Goal: Task Accomplishment & Management: Manage account settings

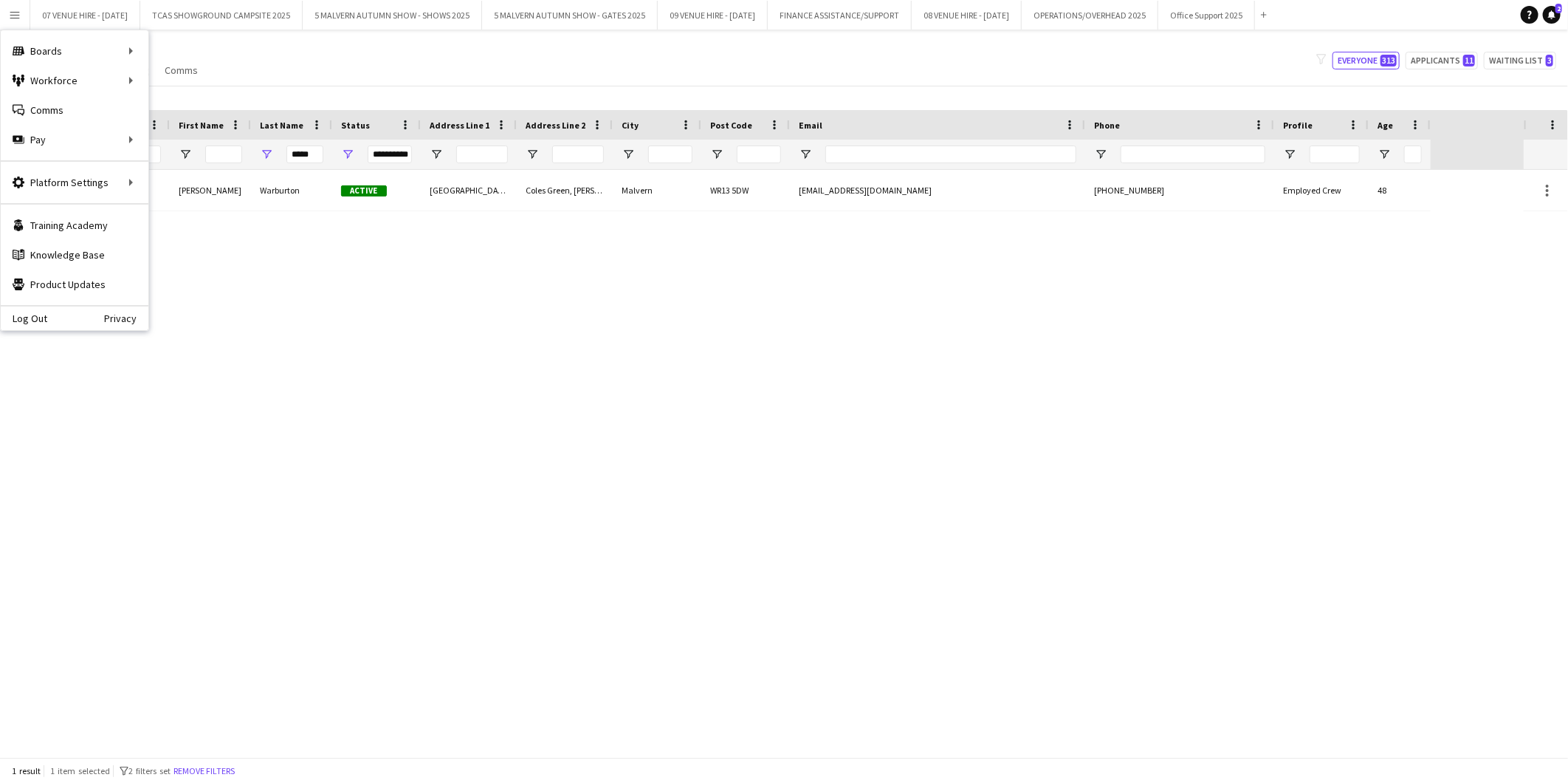
click at [393, 404] on div "Mrs Claire Warburton Active Lower Chirkenhill Barn Coles Green, Leigh Sinton Ma…" at bounding box center [762, 464] width 1524 height 587
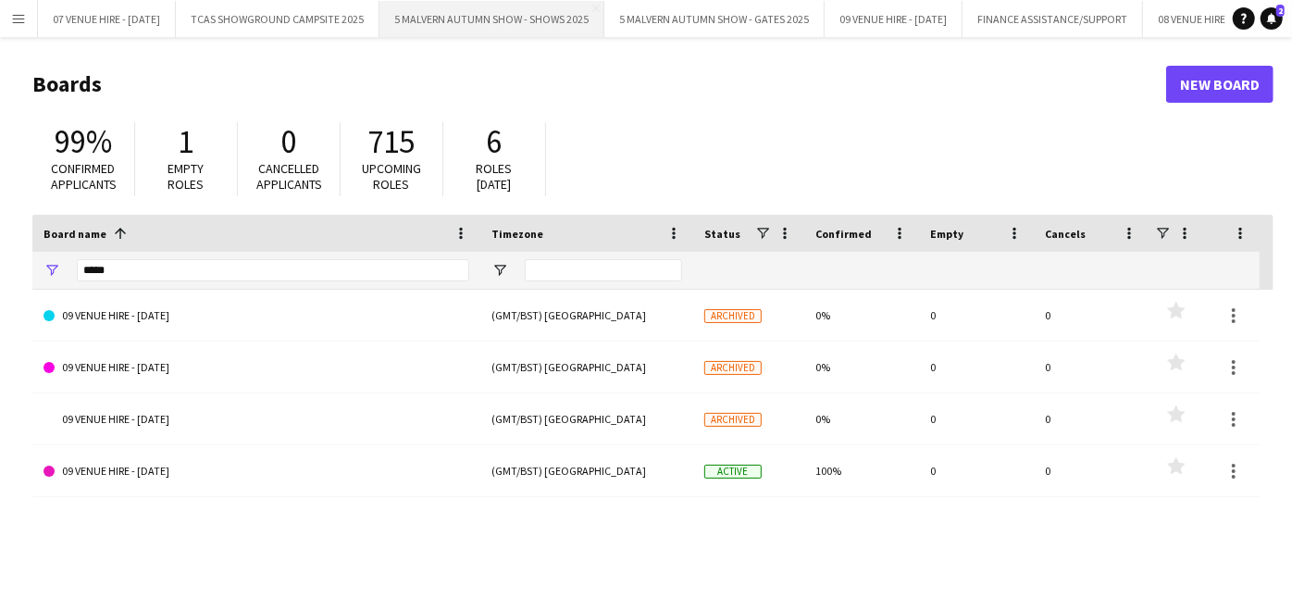
click at [563, 31] on button "5 MALVERN AUTUMN SHOW - SHOWS 2025 Close" at bounding box center [491, 19] width 225 height 36
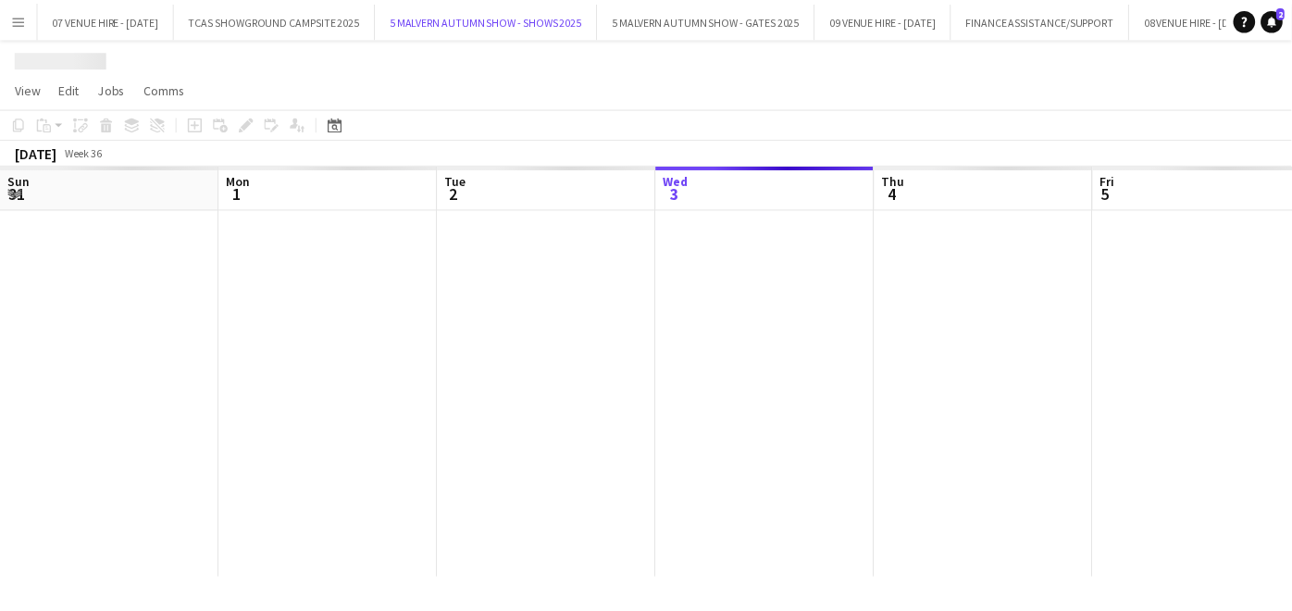
scroll to position [0, 441]
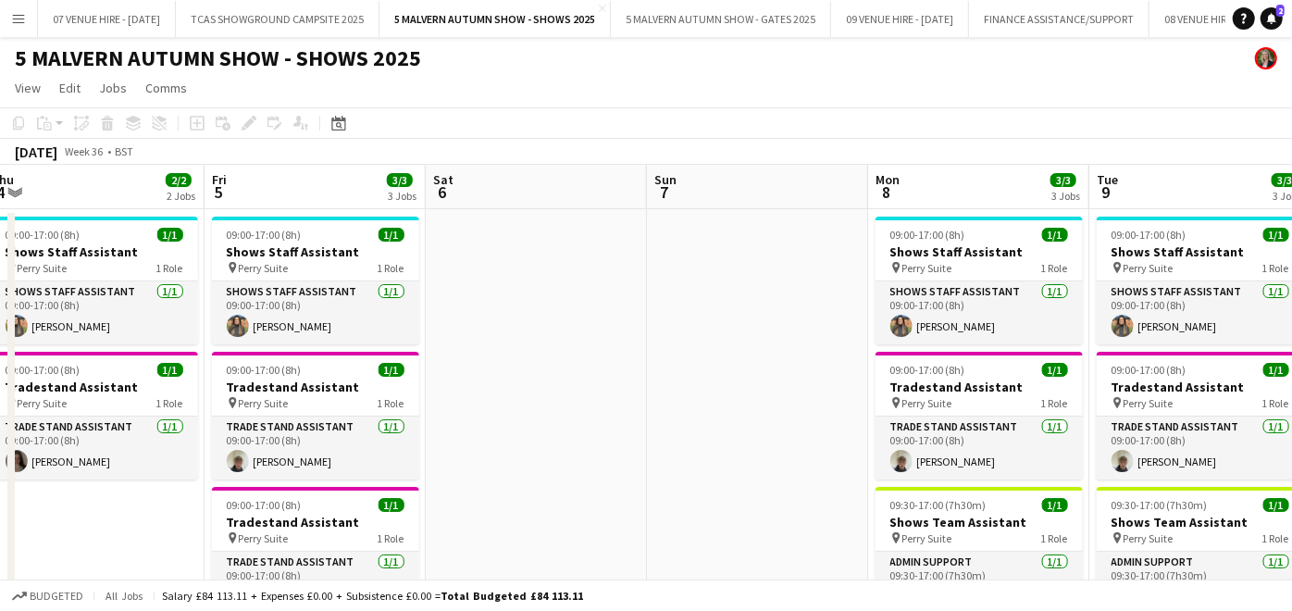
drag, startPoint x: 1122, startPoint y: 256, endPoint x: 745, endPoint y: 257, distance: 377.5
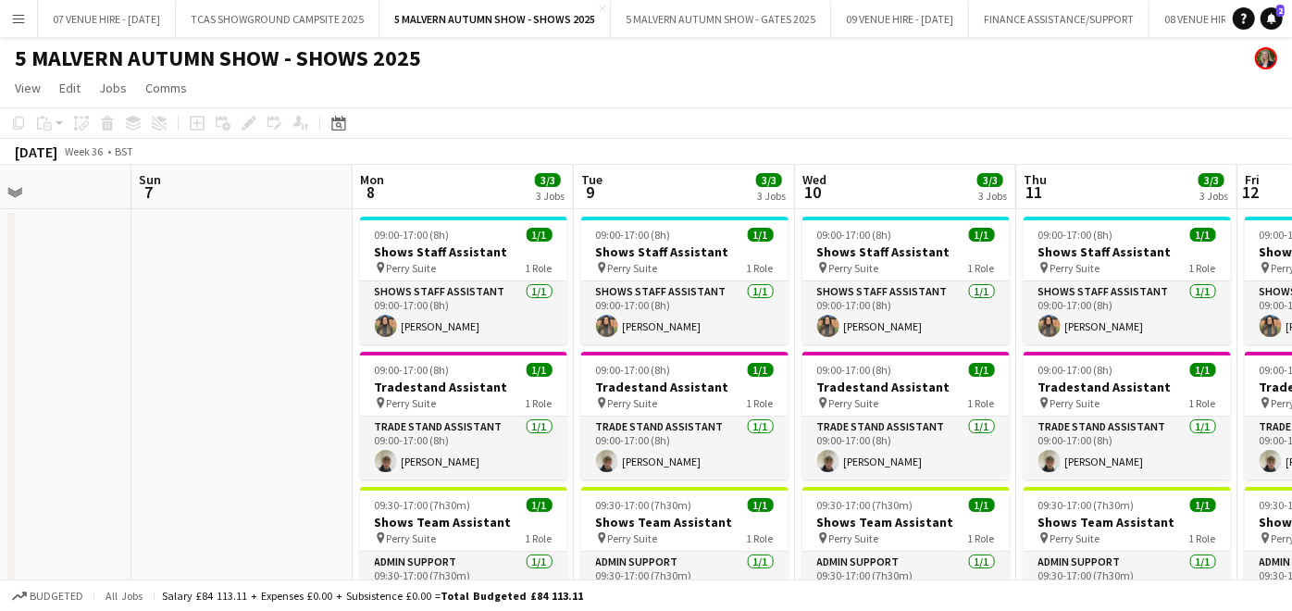
drag, startPoint x: 1056, startPoint y: 264, endPoint x: 596, endPoint y: 259, distance: 459.8
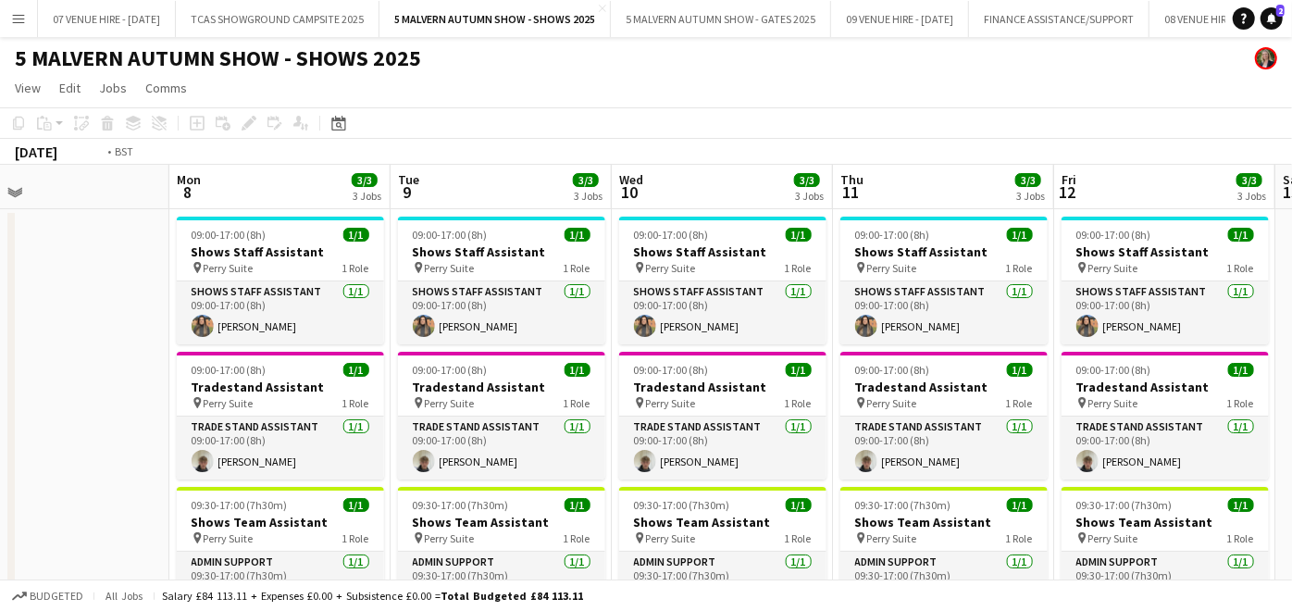
drag, startPoint x: 791, startPoint y: 252, endPoint x: 599, endPoint y: 253, distance: 192.4
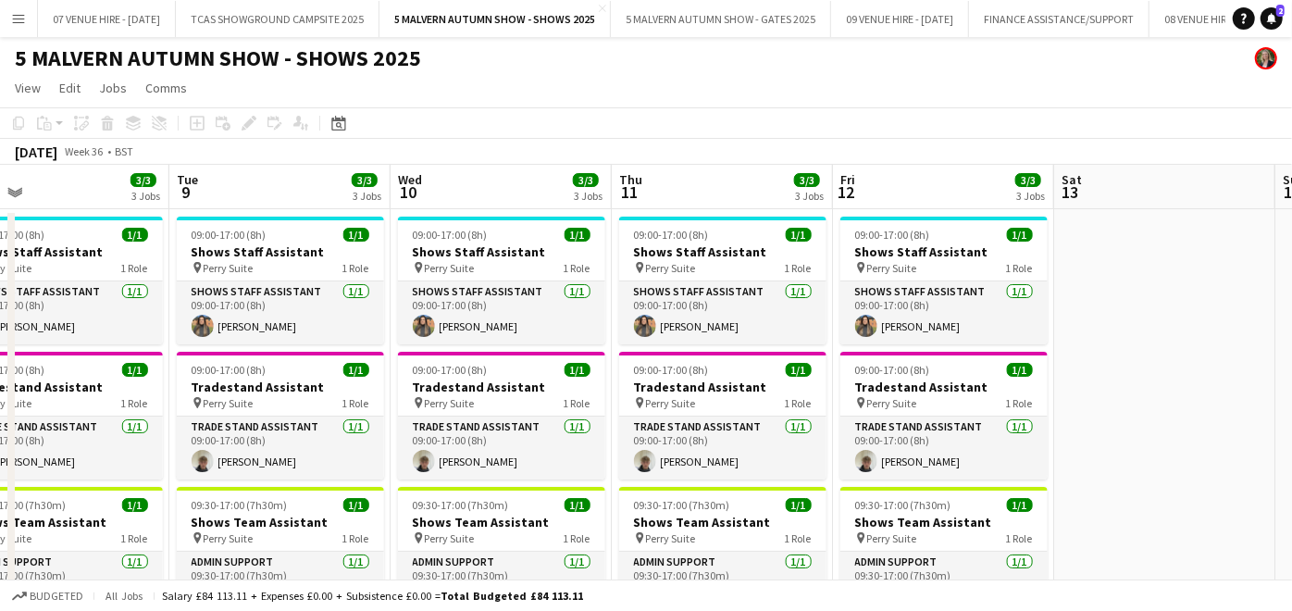
drag, startPoint x: 806, startPoint y: 276, endPoint x: 632, endPoint y: 268, distance: 174.1
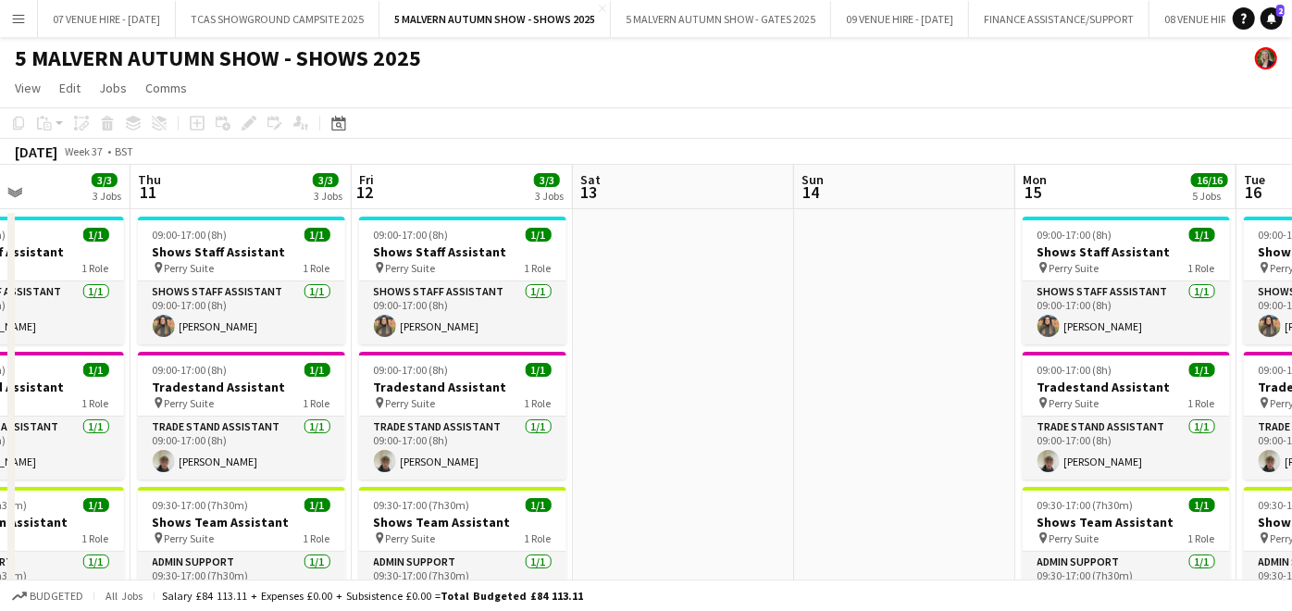
drag, startPoint x: 1065, startPoint y: 301, endPoint x: 504, endPoint y: 272, distance: 561.4
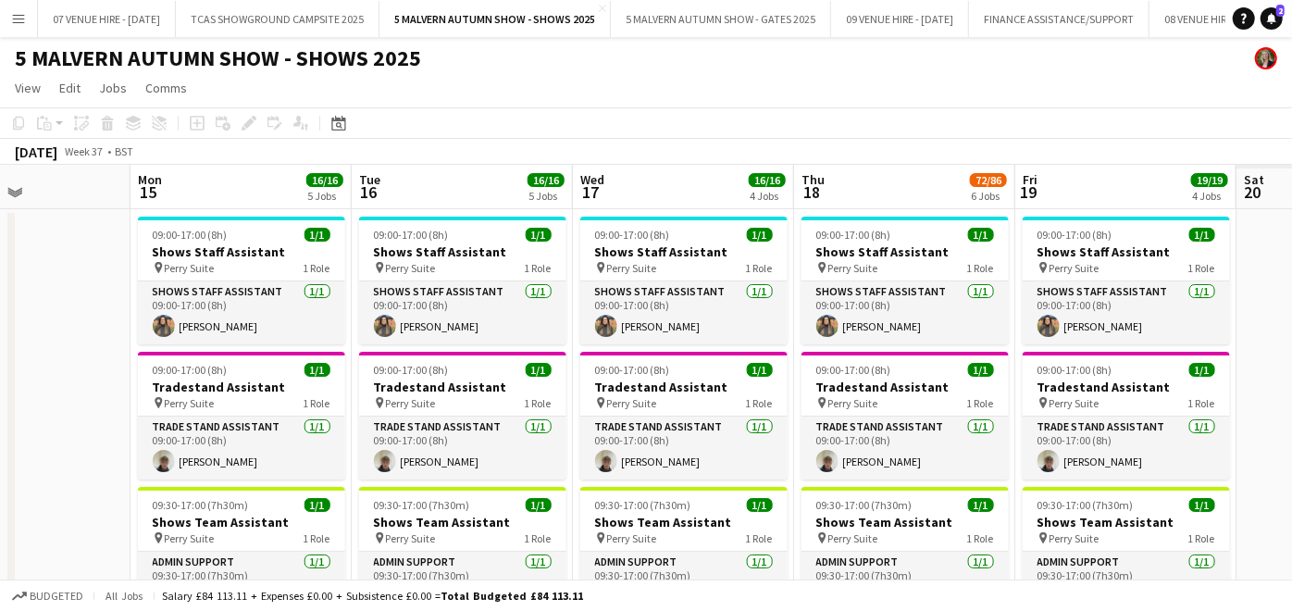
drag, startPoint x: 974, startPoint y: 269, endPoint x: 494, endPoint y: 275, distance: 480.2
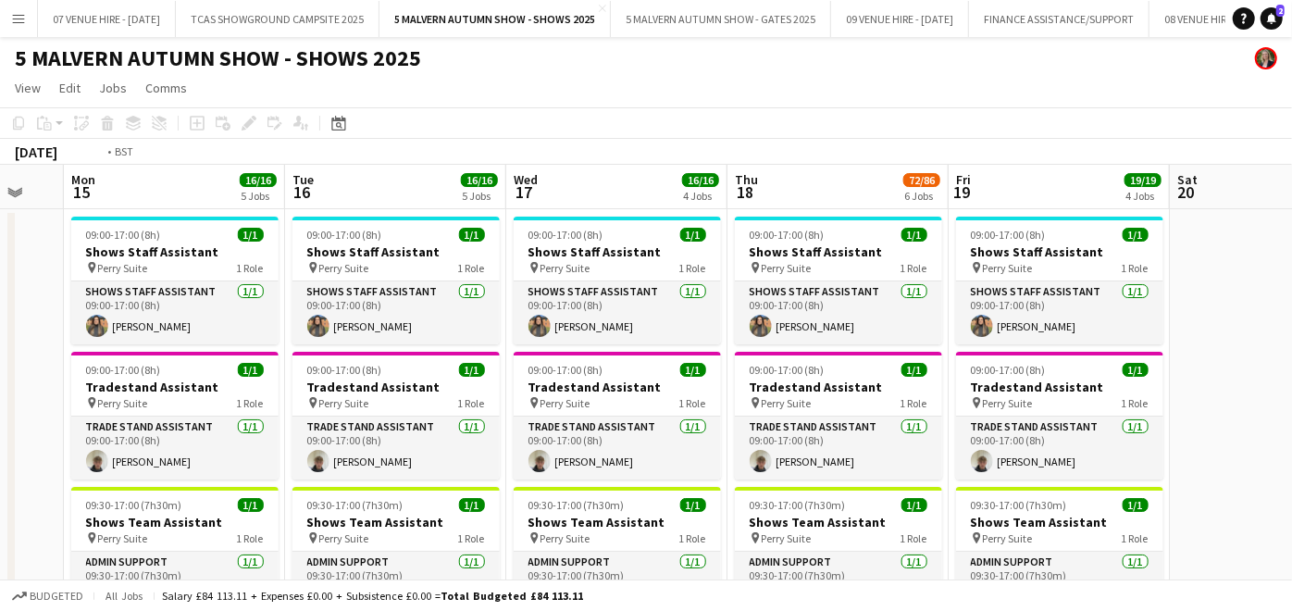
drag, startPoint x: 1018, startPoint y: 293, endPoint x: 555, endPoint y: 297, distance: 462.6
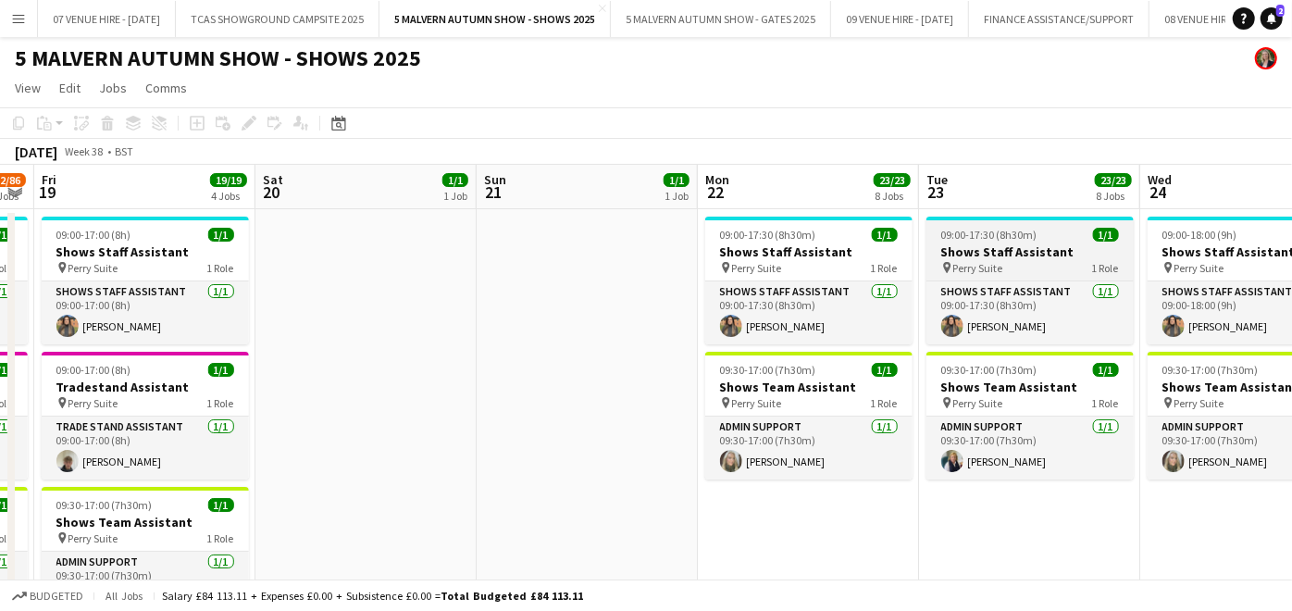
drag, startPoint x: 587, startPoint y: 288, endPoint x: 925, endPoint y: 269, distance: 339.1
drag, startPoint x: 925, startPoint y: 269, endPoint x: 615, endPoint y: 269, distance: 309.9
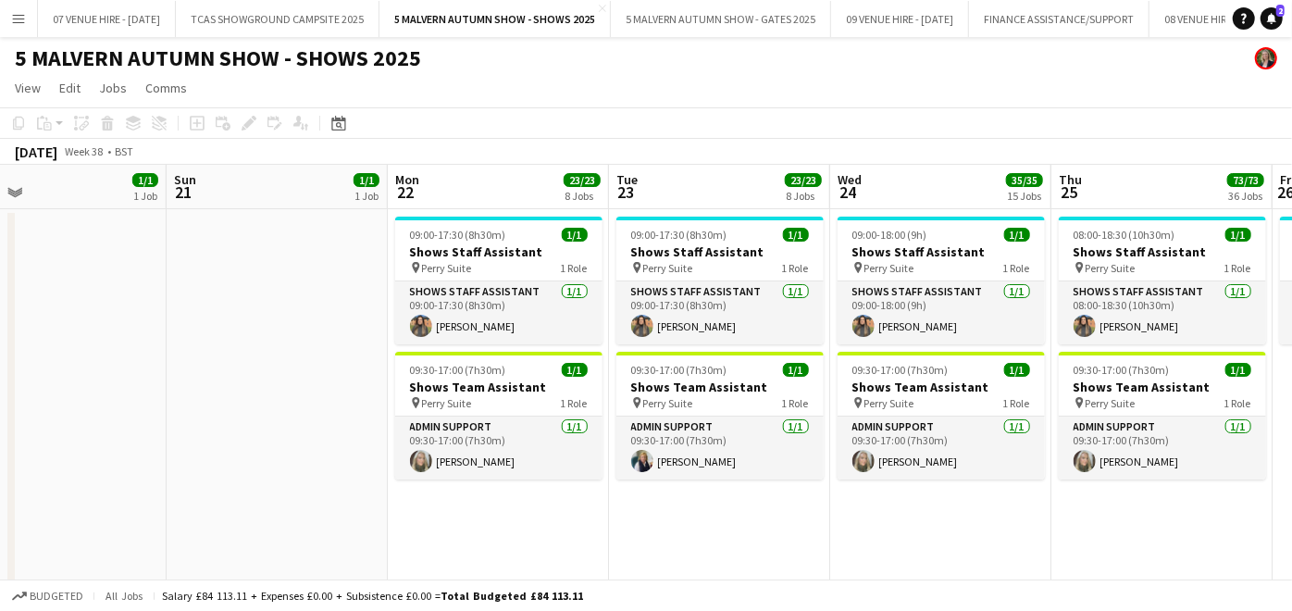
scroll to position [0, 763]
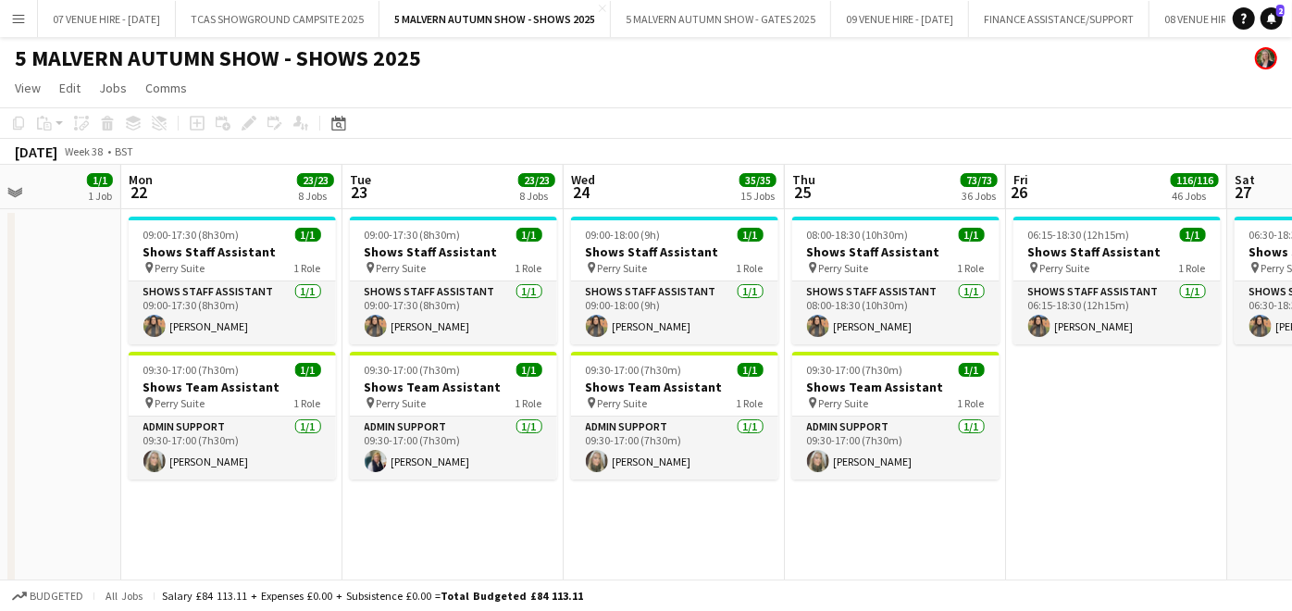
drag, startPoint x: 1007, startPoint y: 269, endPoint x: 739, endPoint y: 267, distance: 267.4
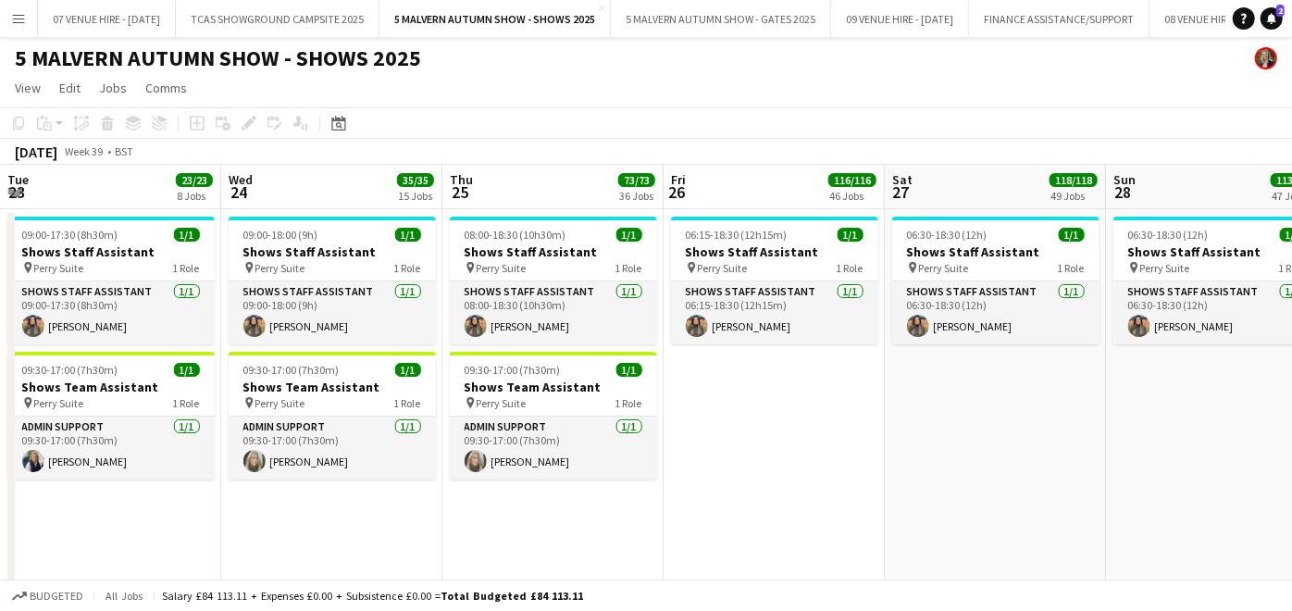
scroll to position [0, 665]
drag, startPoint x: 1046, startPoint y: 261, endPoint x: 703, endPoint y: 272, distance: 343.4
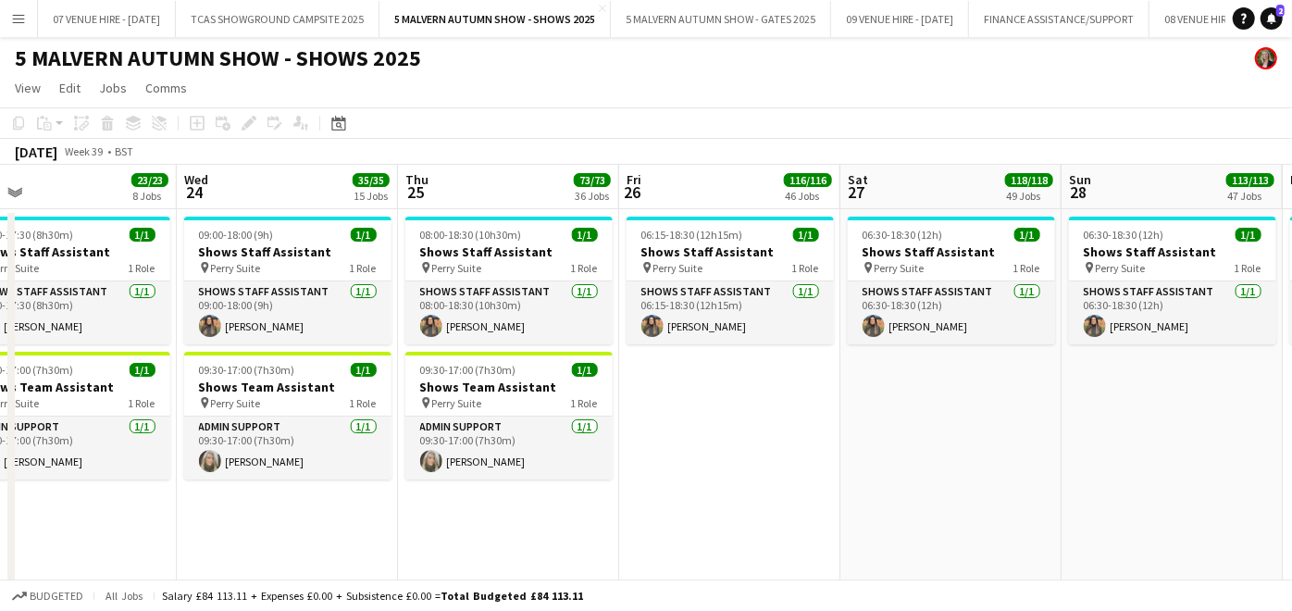
scroll to position [0, 713]
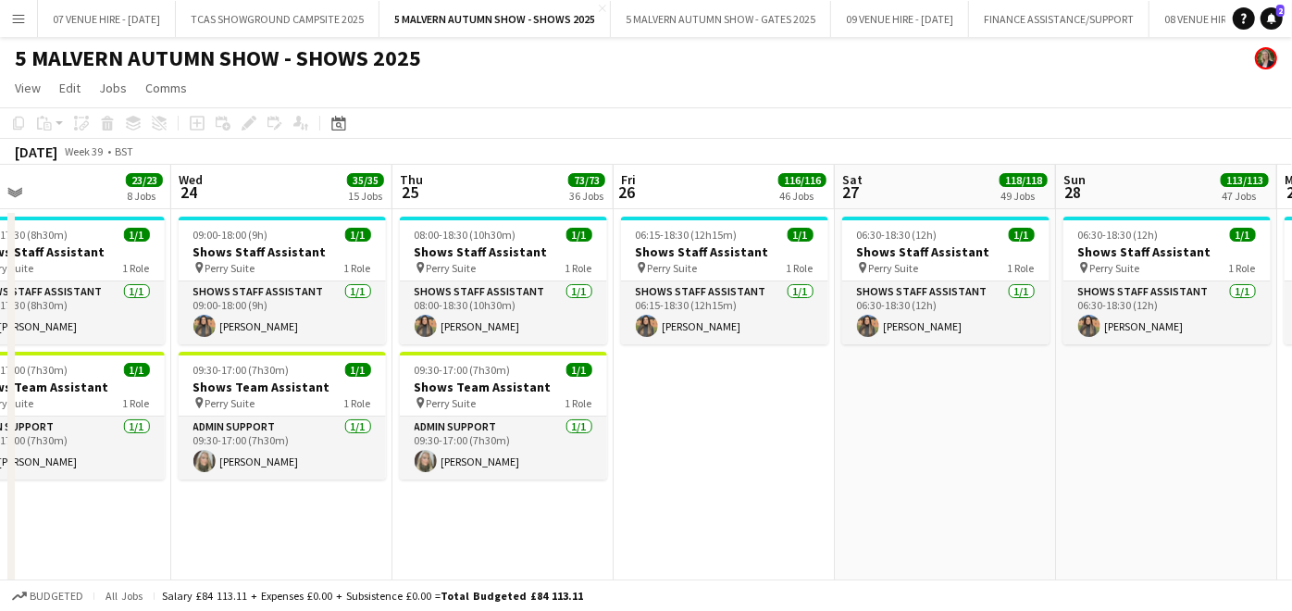
drag, startPoint x: 788, startPoint y: 262, endPoint x: 740, endPoint y: 271, distance: 49.0
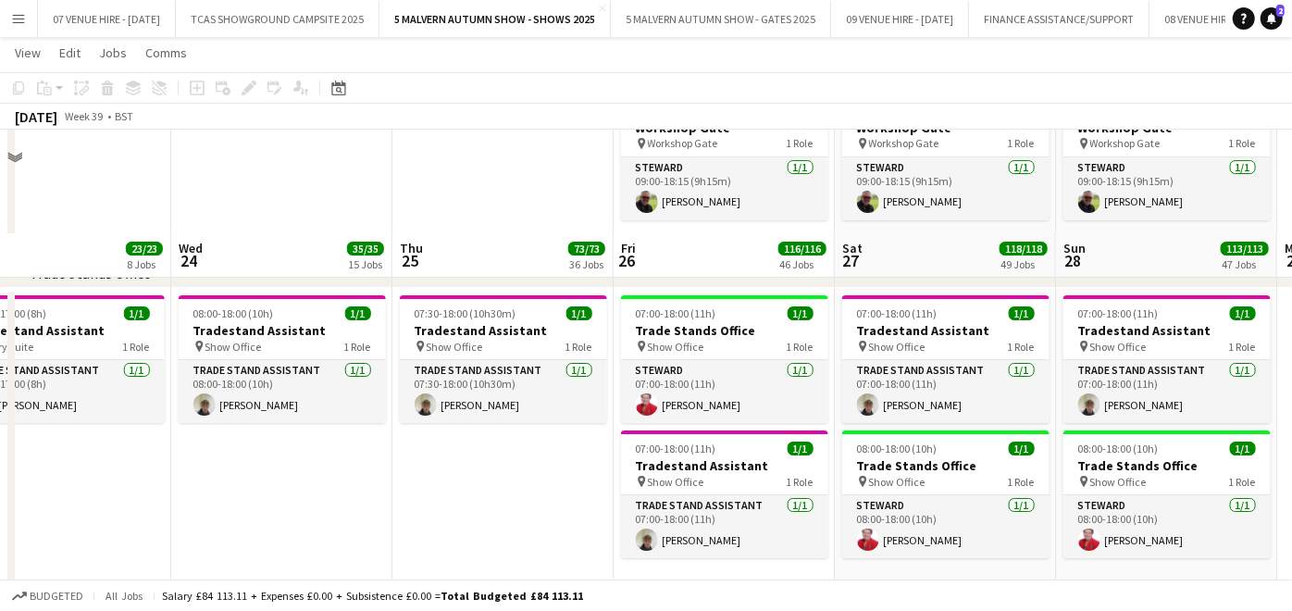
scroll to position [12849, 0]
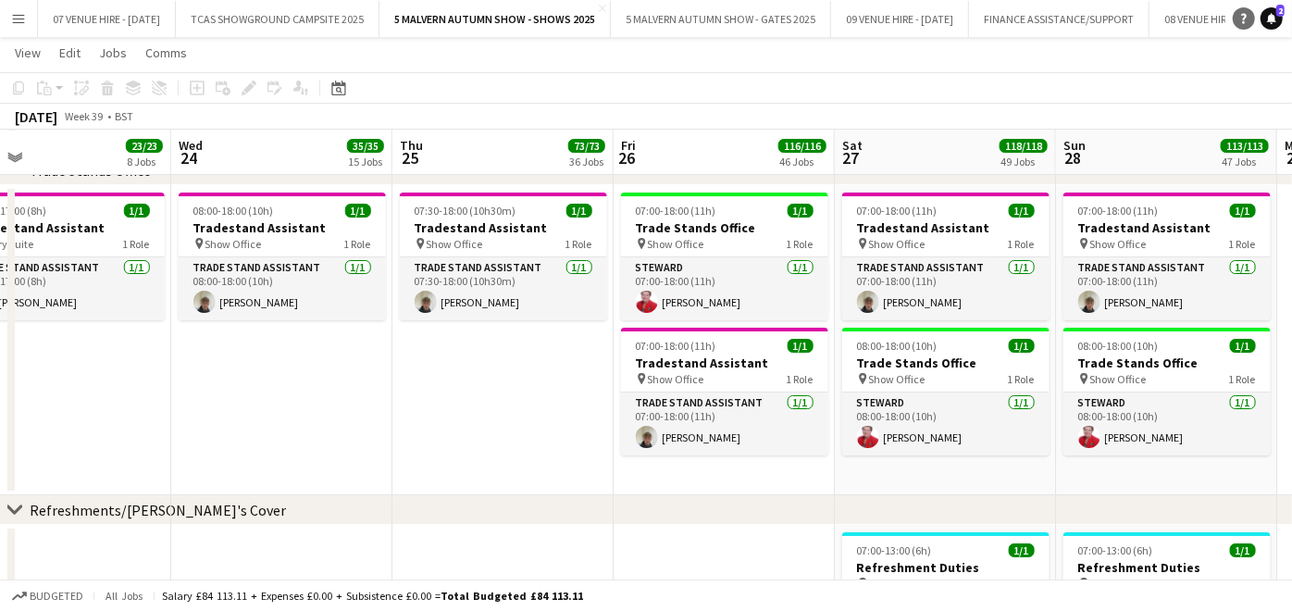
click at [1242, 15] on icon at bounding box center [1244, 19] width 6 height 10
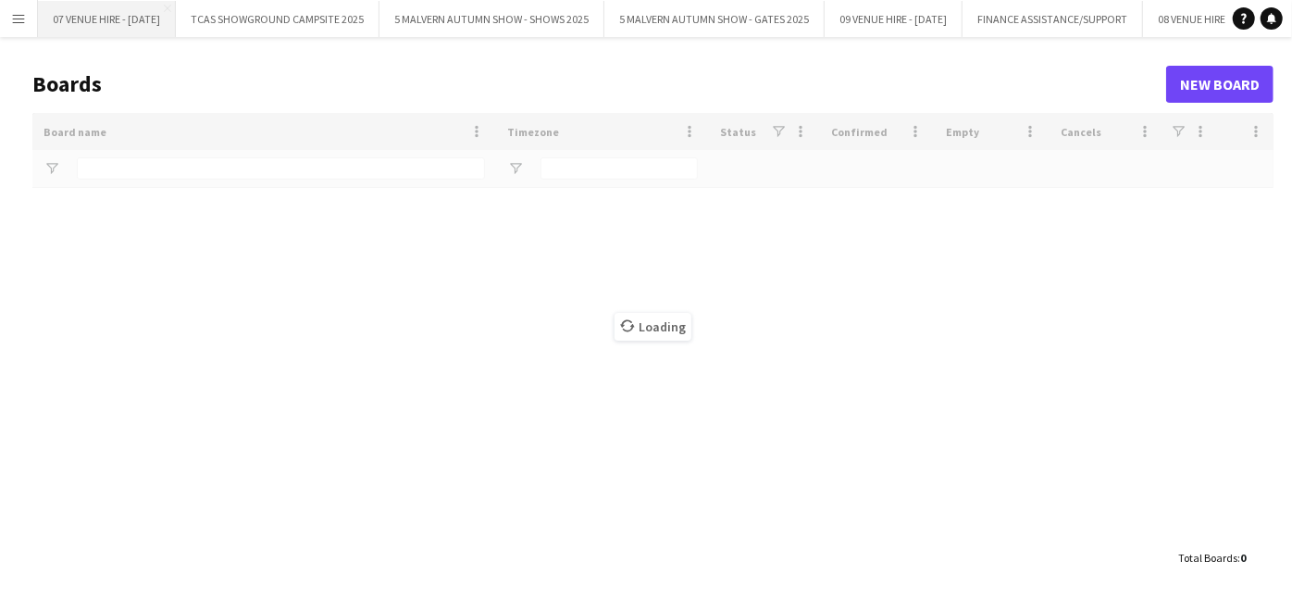
type input "*****"
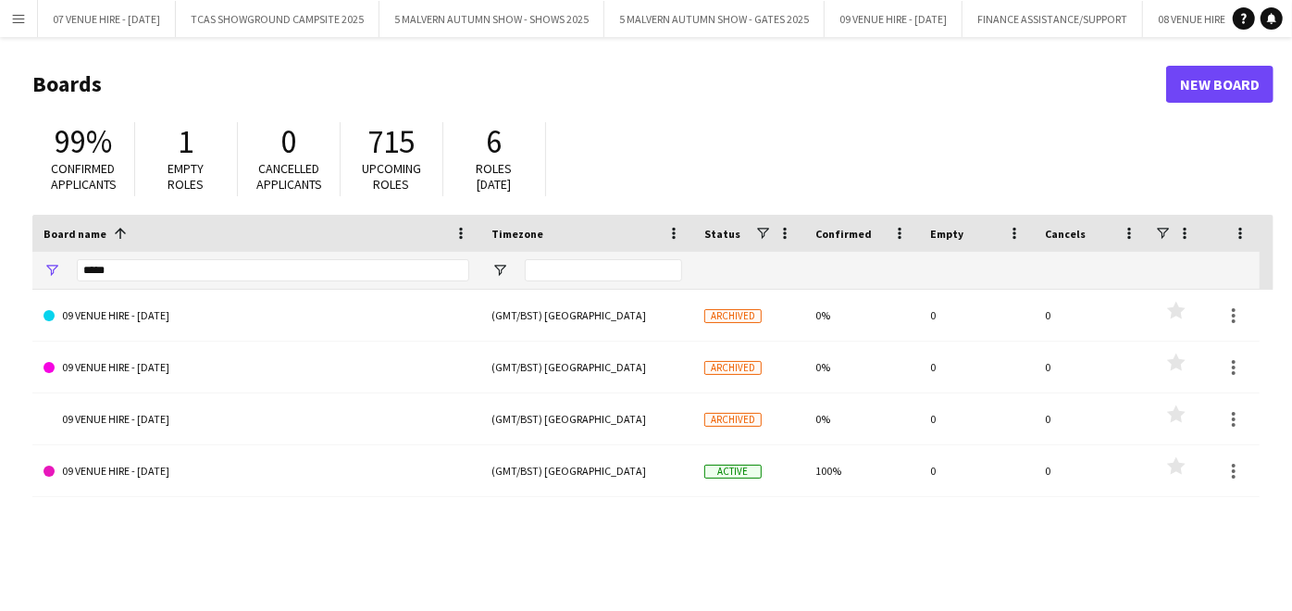
click at [19, 22] on app-icon "Menu" at bounding box center [18, 18] width 15 height 15
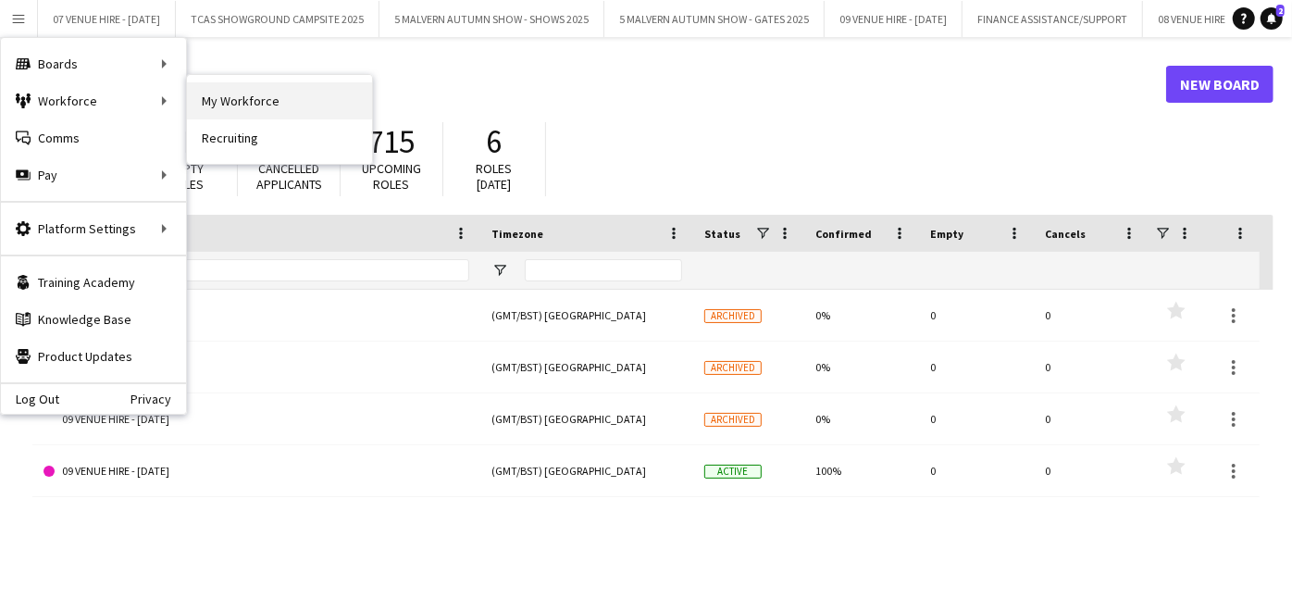
click at [219, 101] on link "My Workforce" at bounding box center [279, 100] width 185 height 37
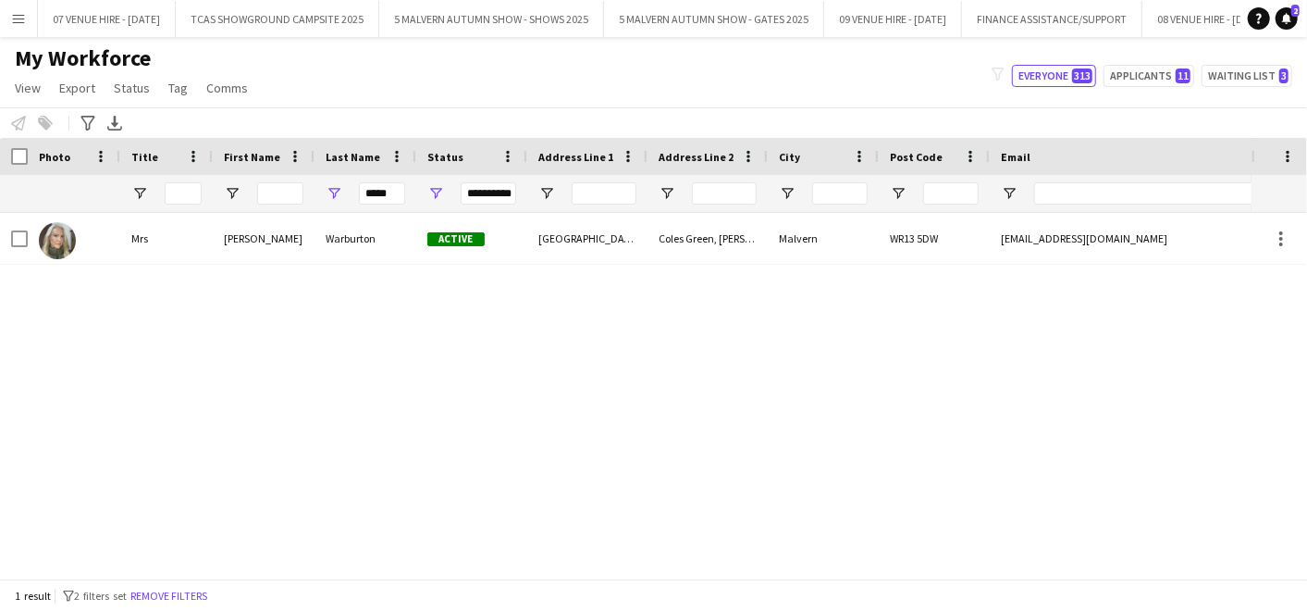
click at [807, 380] on div "[PERSON_NAME] Active [GEOGRAPHIC_DATA], [PERSON_NAME][GEOGRAPHIC_DATA] WR13 5DW…" at bounding box center [626, 388] width 1252 height 350
click at [463, 18] on button "5 MALVERN AUTUMN SHOW - SHOWS 2025 Close" at bounding box center [491, 19] width 225 height 36
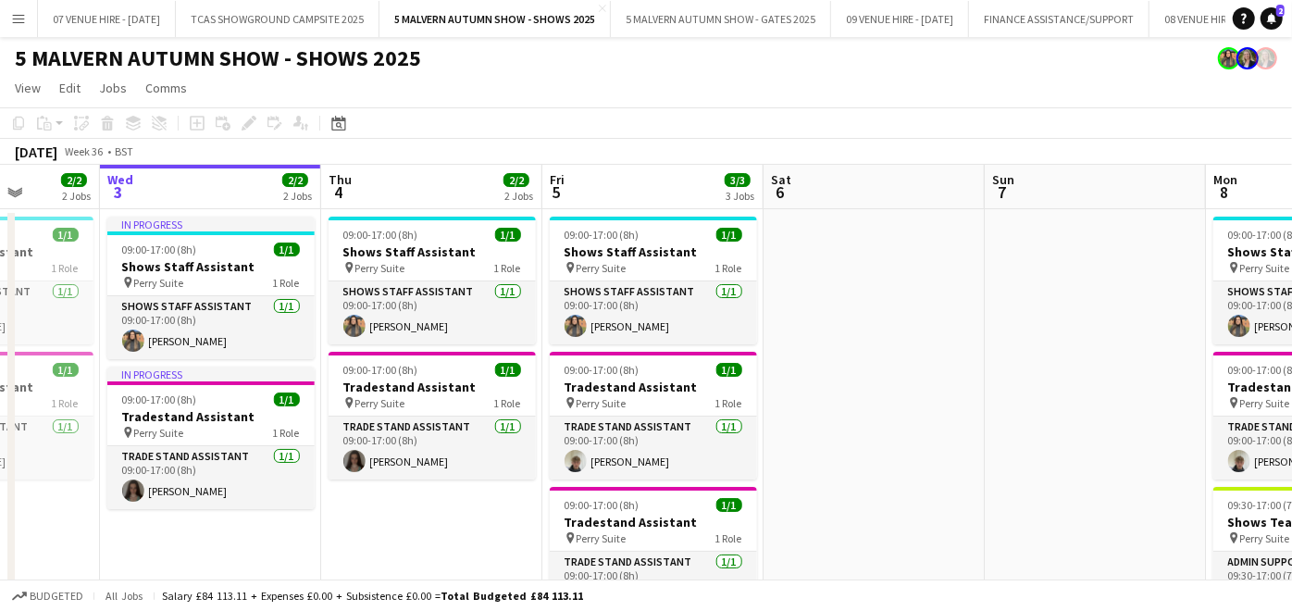
scroll to position [0, 565]
drag, startPoint x: 935, startPoint y: 256, endPoint x: 812, endPoint y: 260, distance: 123.1
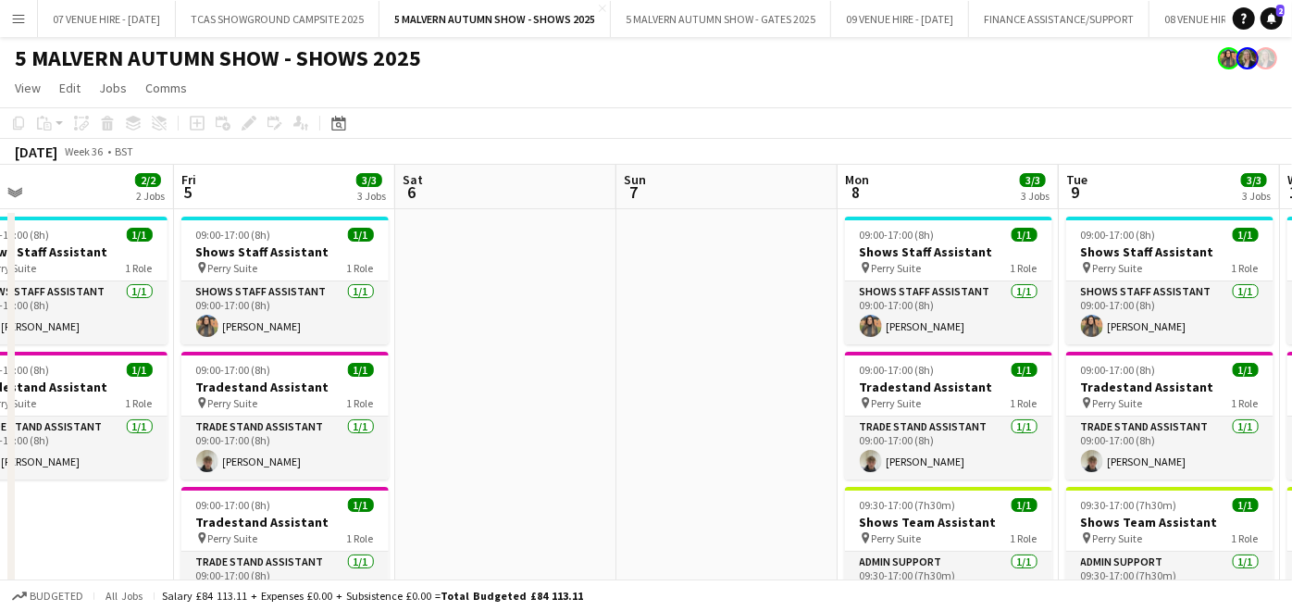
drag, startPoint x: 818, startPoint y: 257, endPoint x: 448, endPoint y: 285, distance: 371.1
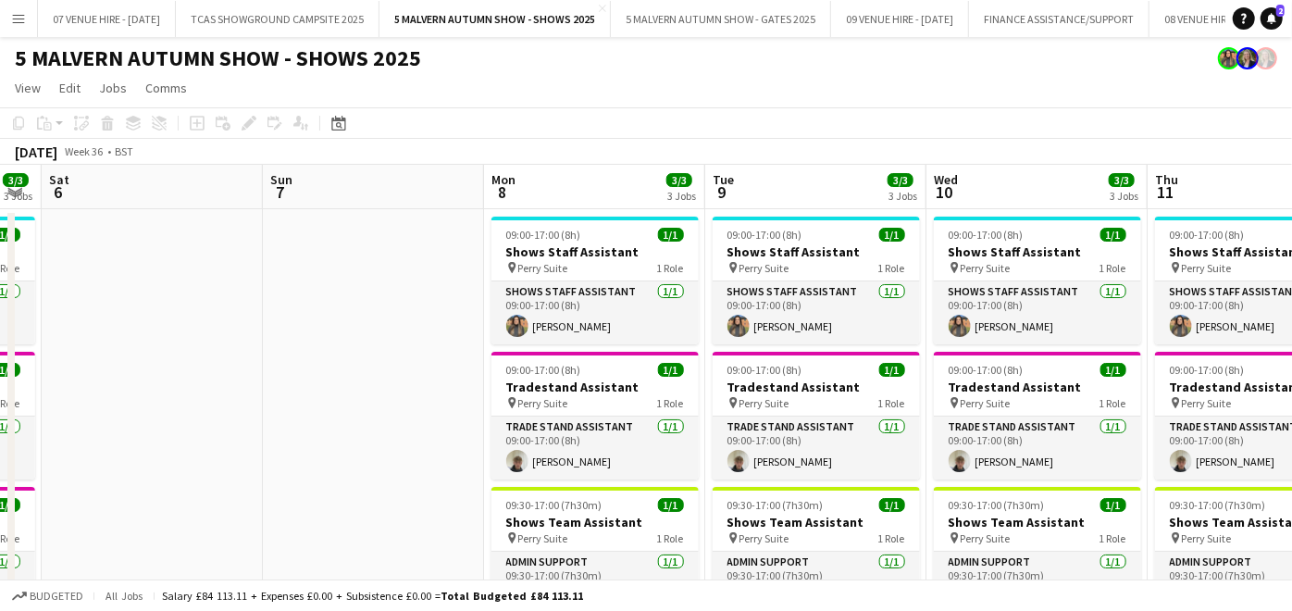
drag, startPoint x: 924, startPoint y: 266, endPoint x: 573, endPoint y: 266, distance: 351.6
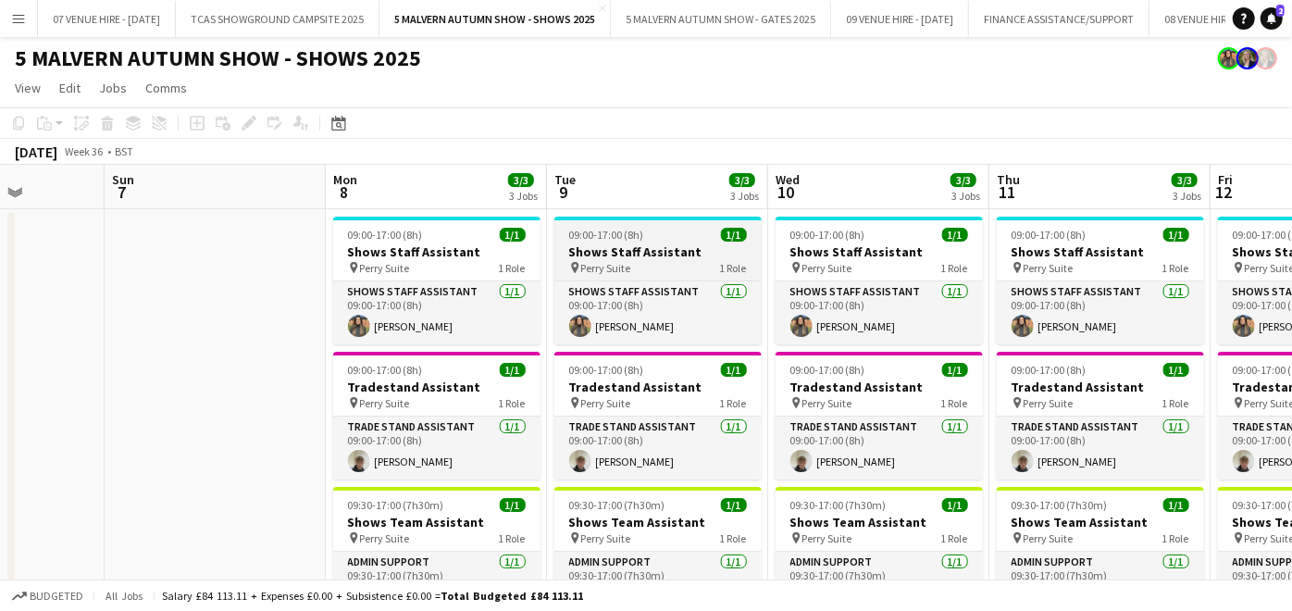
drag, startPoint x: 797, startPoint y: 260, endPoint x: 457, endPoint y: 261, distance: 339.5
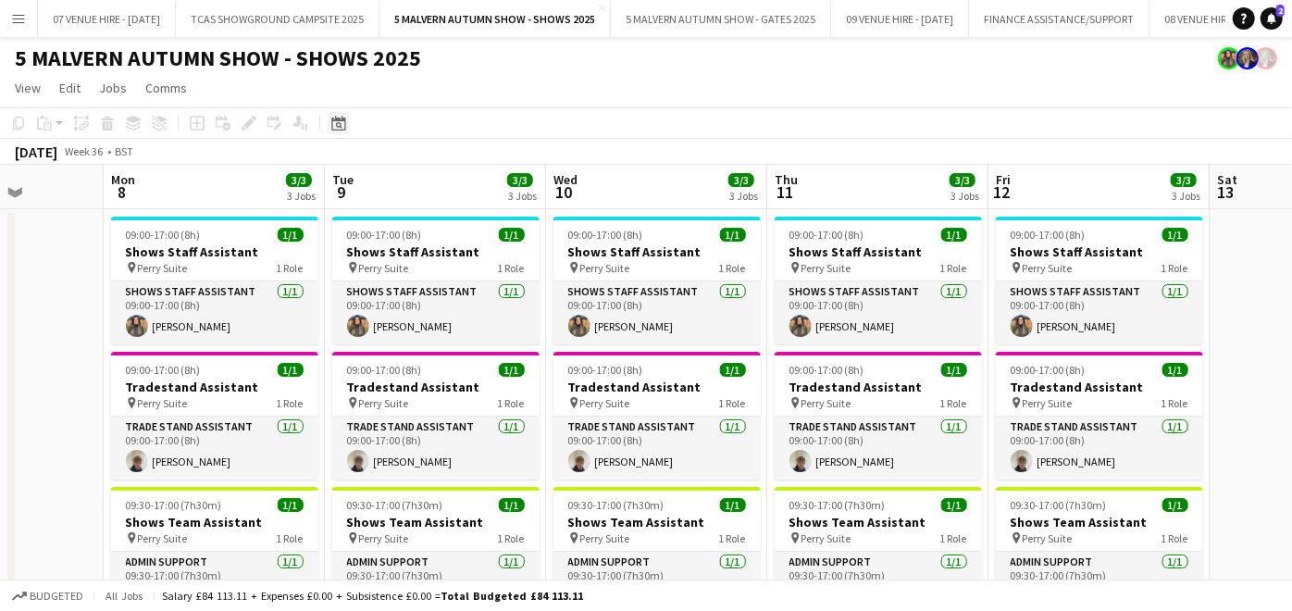
click at [335, 116] on icon at bounding box center [338, 123] width 14 height 15
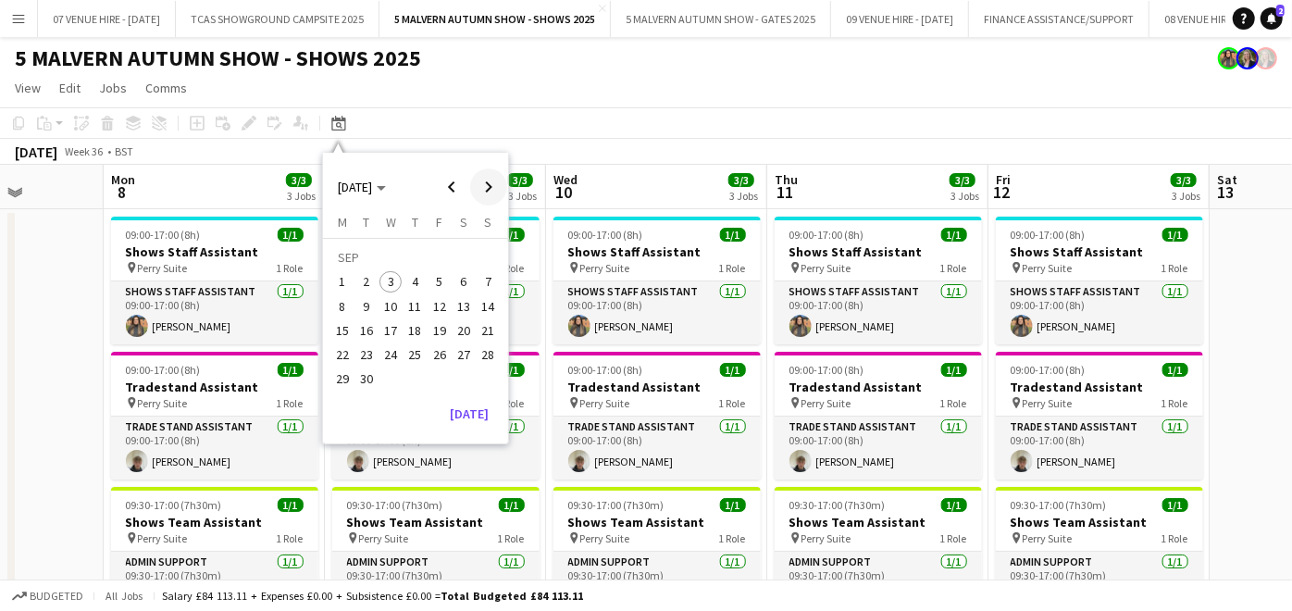
click at [496, 187] on span "Next month" at bounding box center [488, 186] width 37 height 37
click at [489, 356] on span "26" at bounding box center [488, 354] width 22 height 22
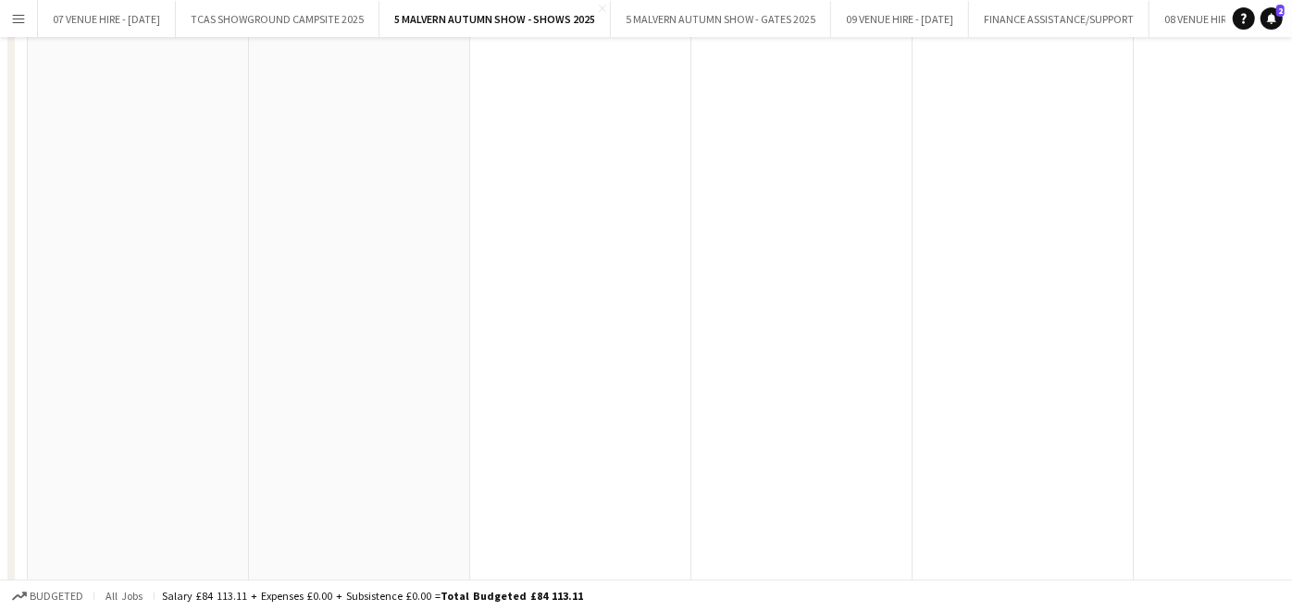
scroll to position [0, 0]
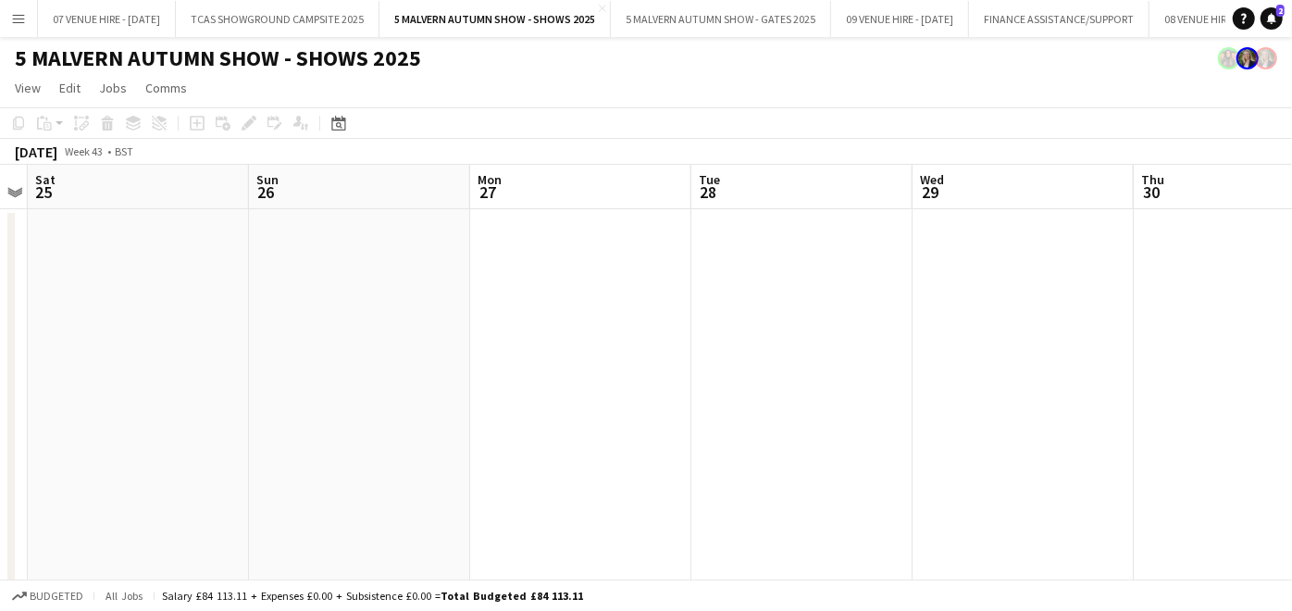
click at [637, 319] on app-date-cell at bounding box center [580, 525] width 221 height 633
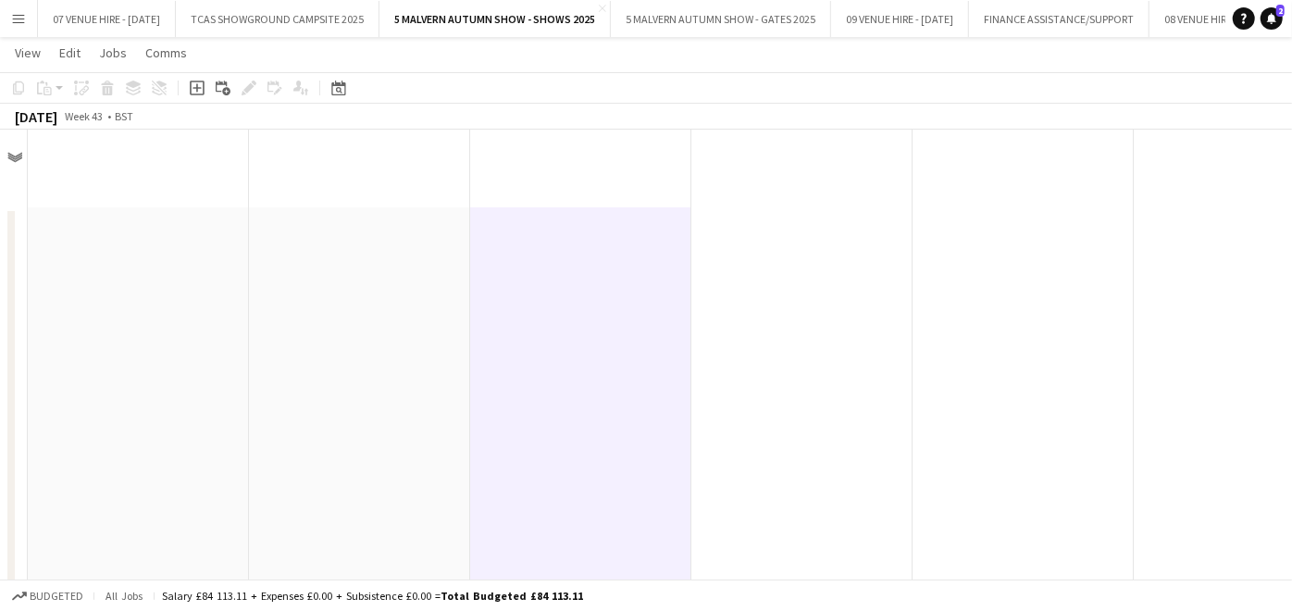
scroll to position [3962, 0]
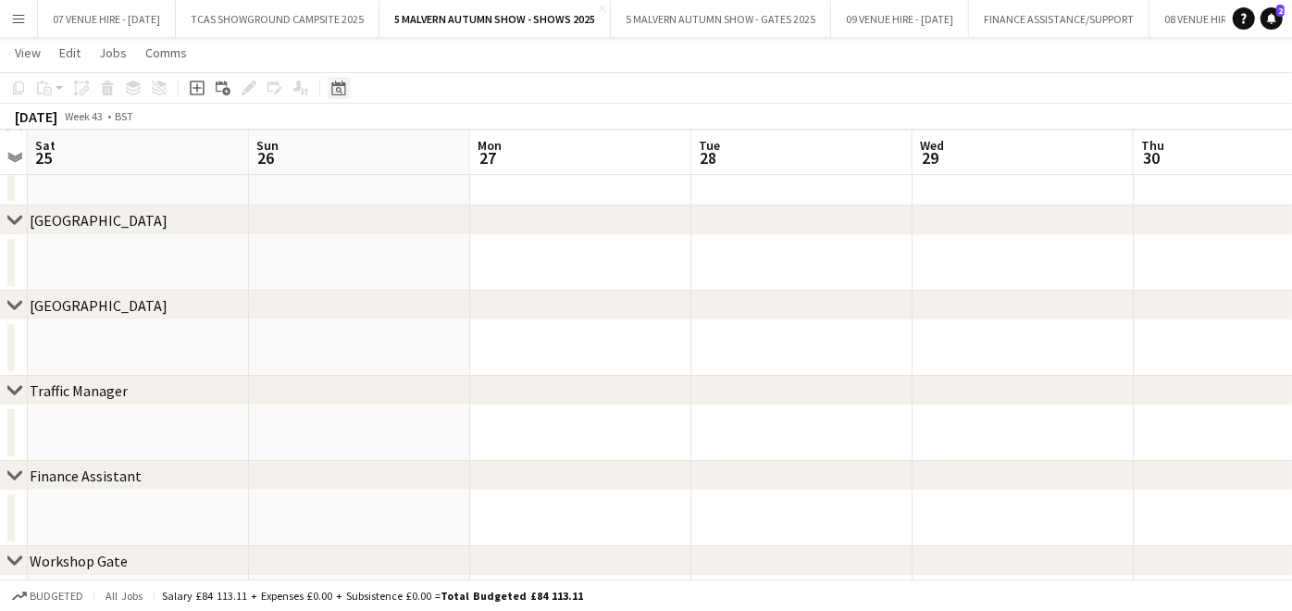
click at [338, 82] on icon at bounding box center [338, 87] width 14 height 15
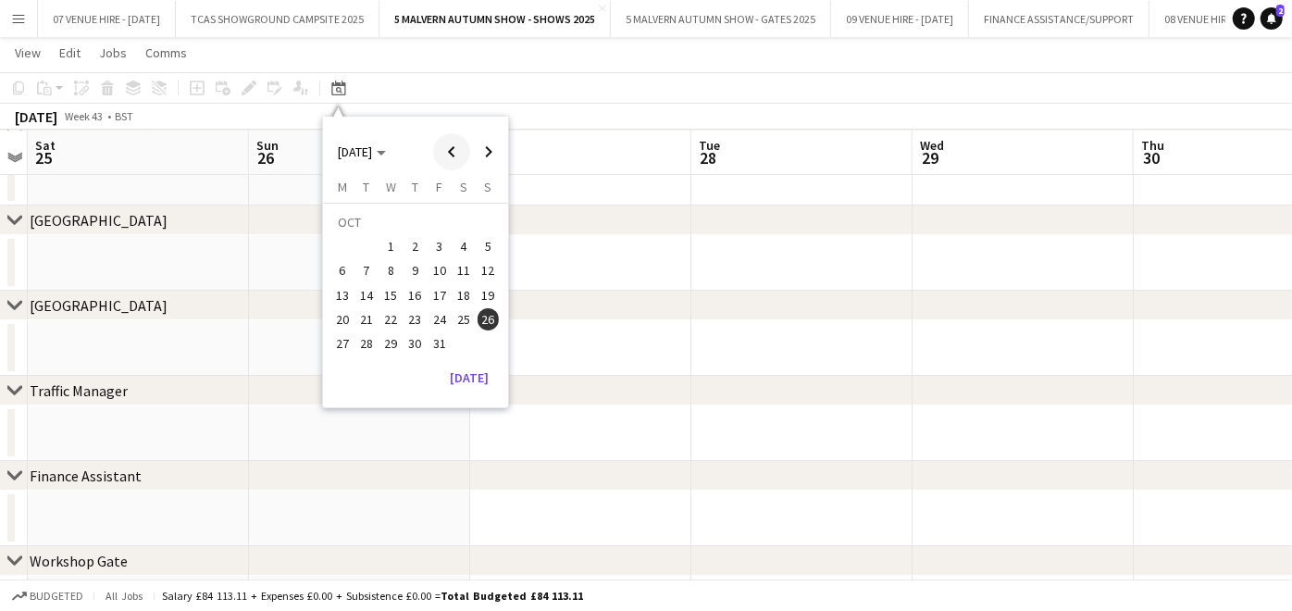
click at [446, 148] on span "Previous month" at bounding box center [451, 151] width 37 height 37
click at [494, 319] on span "28" at bounding box center [488, 319] width 22 height 22
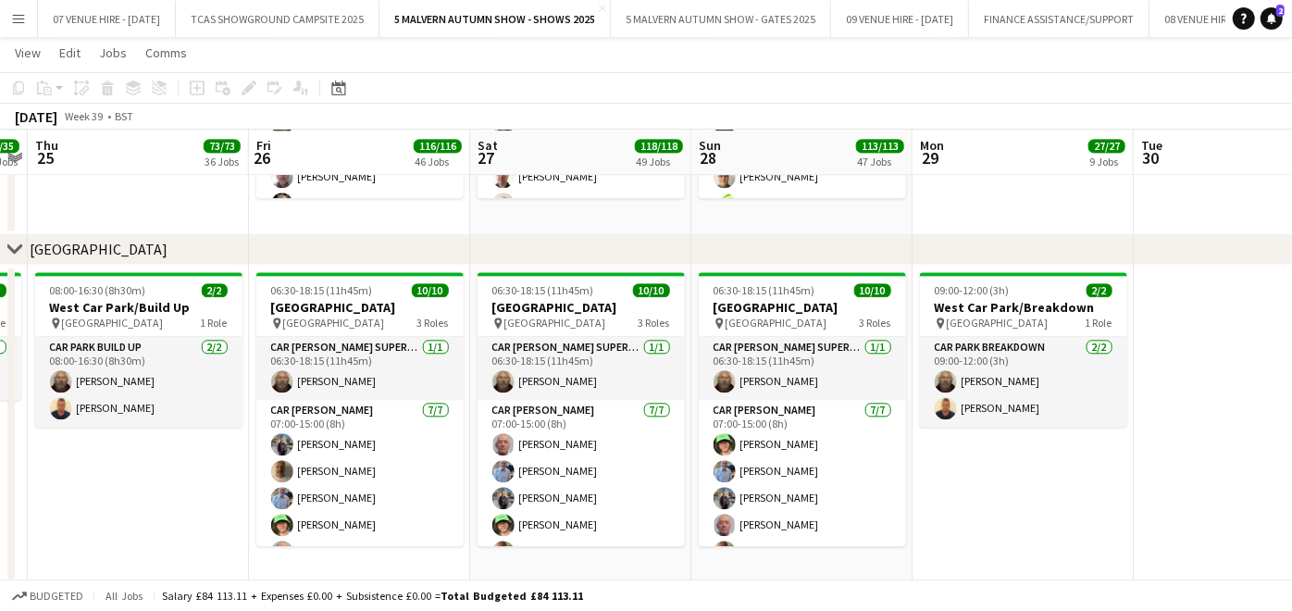
scroll to position [11351, 0]
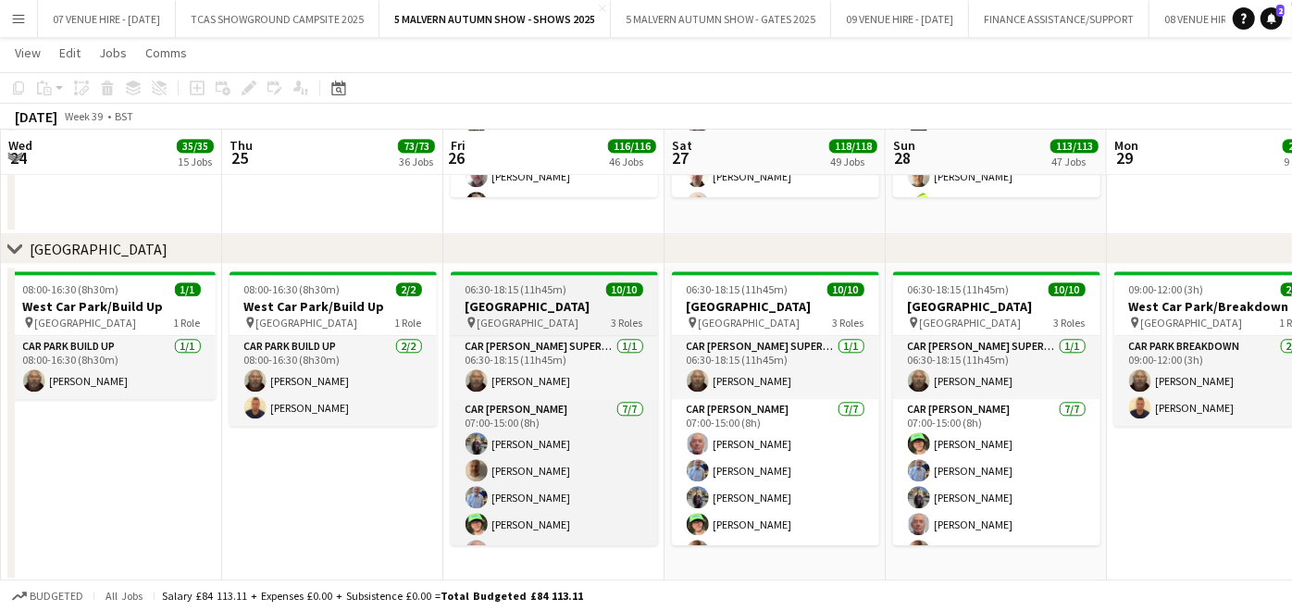
click at [572, 299] on h3 "[GEOGRAPHIC_DATA]" at bounding box center [554, 306] width 207 height 17
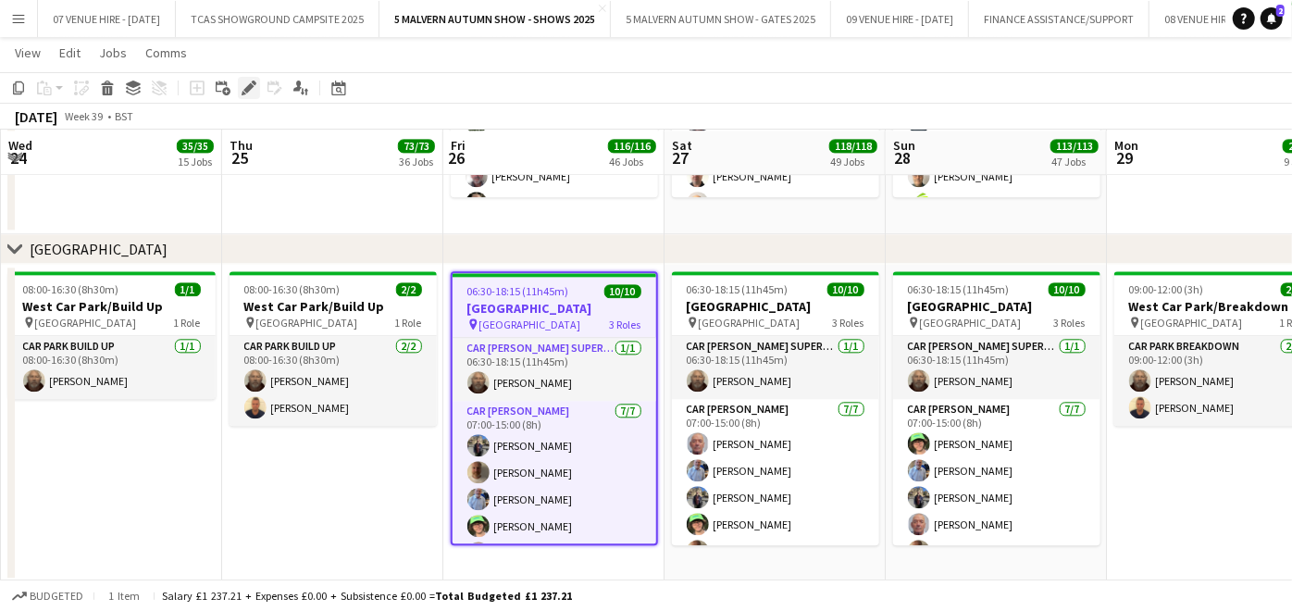
click at [251, 87] on icon at bounding box center [248, 88] width 10 height 10
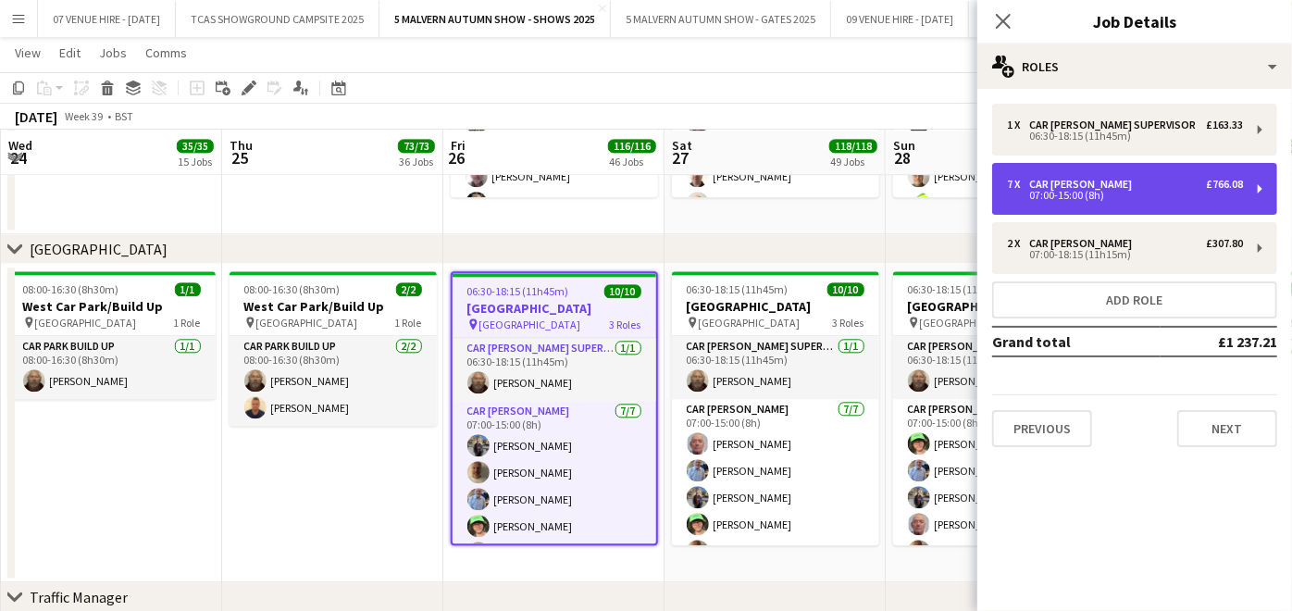
click at [1108, 205] on div "7 x Car [PERSON_NAME] £766.08 07:00-15:00 (8h)" at bounding box center [1134, 189] width 285 height 52
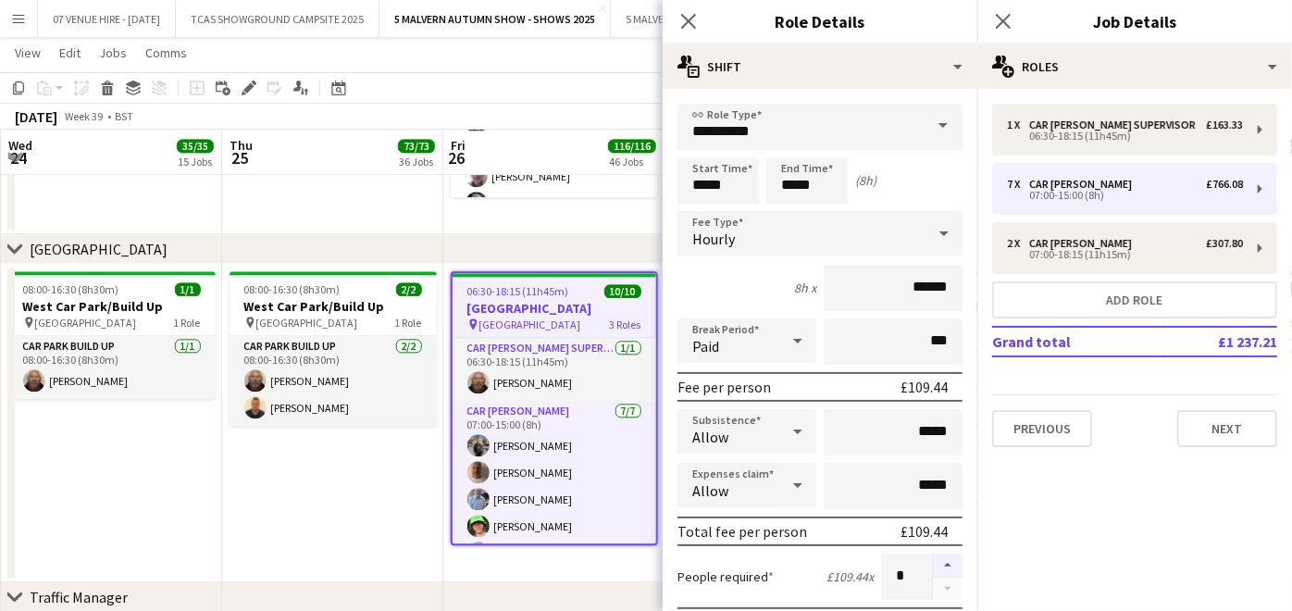
click at [939, 560] on button "button" at bounding box center [948, 565] width 30 height 24
type input "*"
click at [364, 508] on app-date-cell "08:00-16:30 (8h30m) 2/2 [GEOGRAPHIC_DATA]/Build Up pin [GEOGRAPHIC_DATA] 1 Role…" at bounding box center [332, 423] width 221 height 318
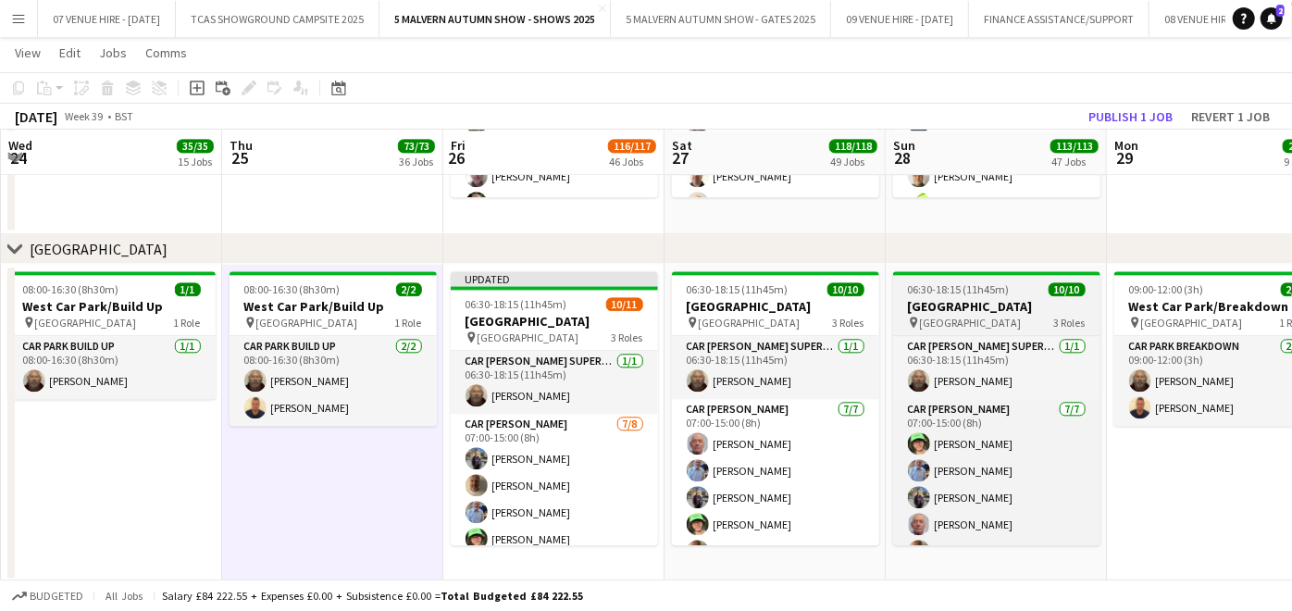
click at [946, 295] on app-job-card "06:30-18:15 (11h45m) 10/10 [GEOGRAPHIC_DATA] pin West Car Park 3 Roles Car [PER…" at bounding box center [996, 408] width 207 height 274
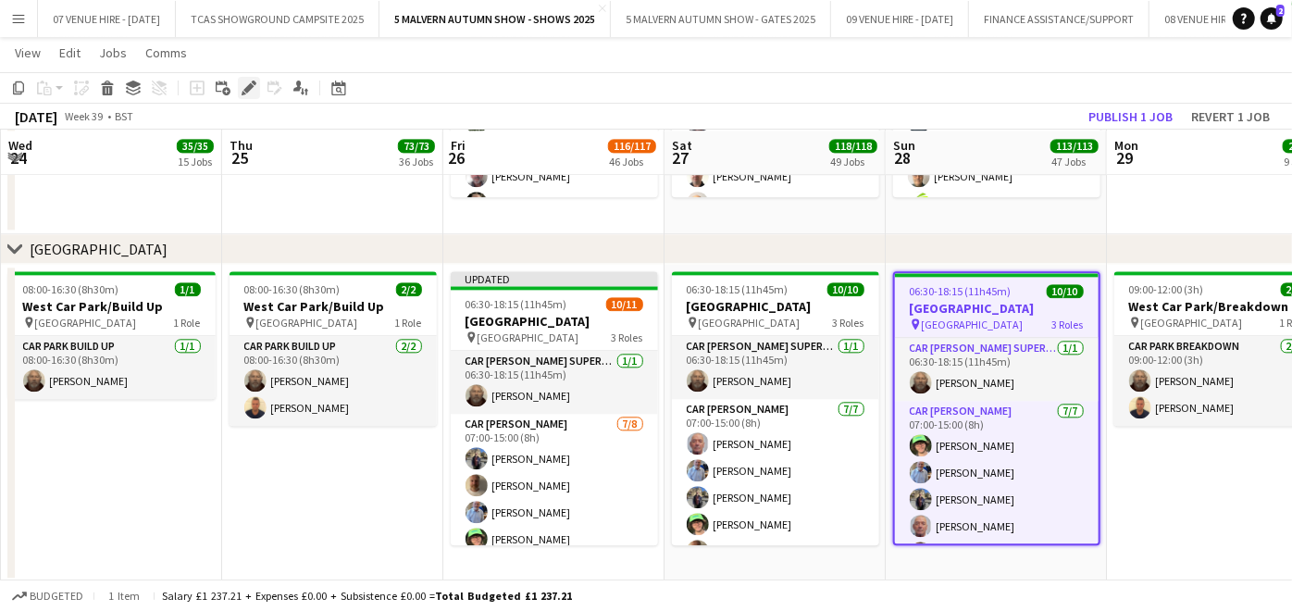
click at [245, 79] on div "Edit" at bounding box center [249, 88] width 22 height 22
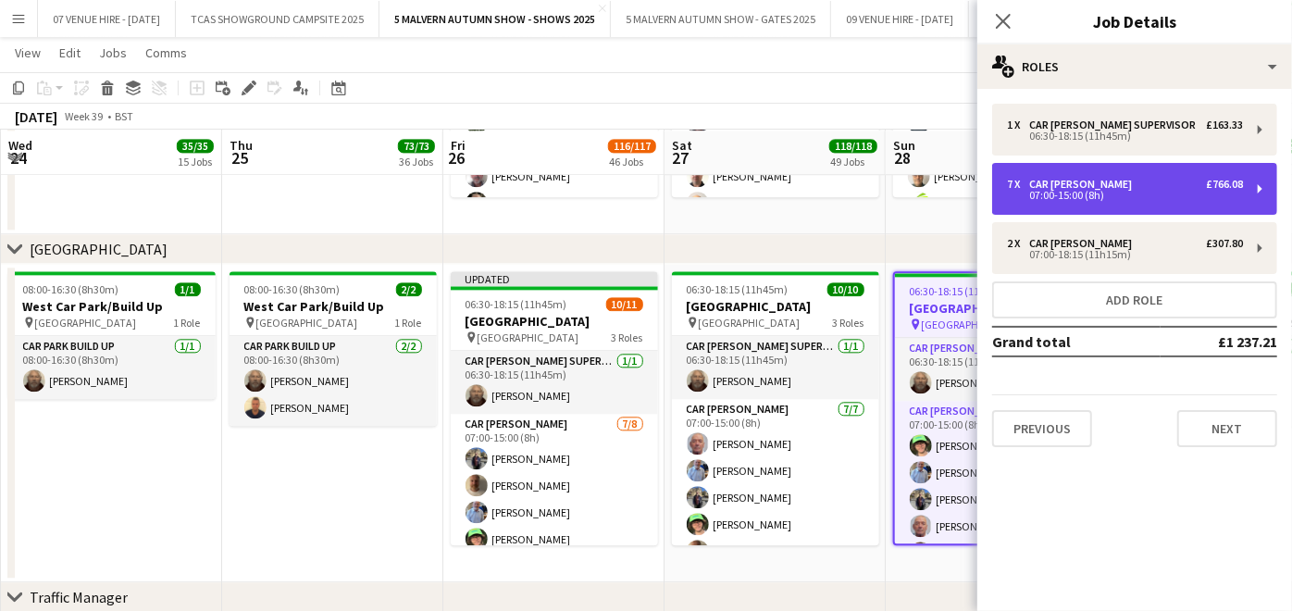
click at [1069, 187] on div "Car [PERSON_NAME]" at bounding box center [1084, 184] width 110 height 13
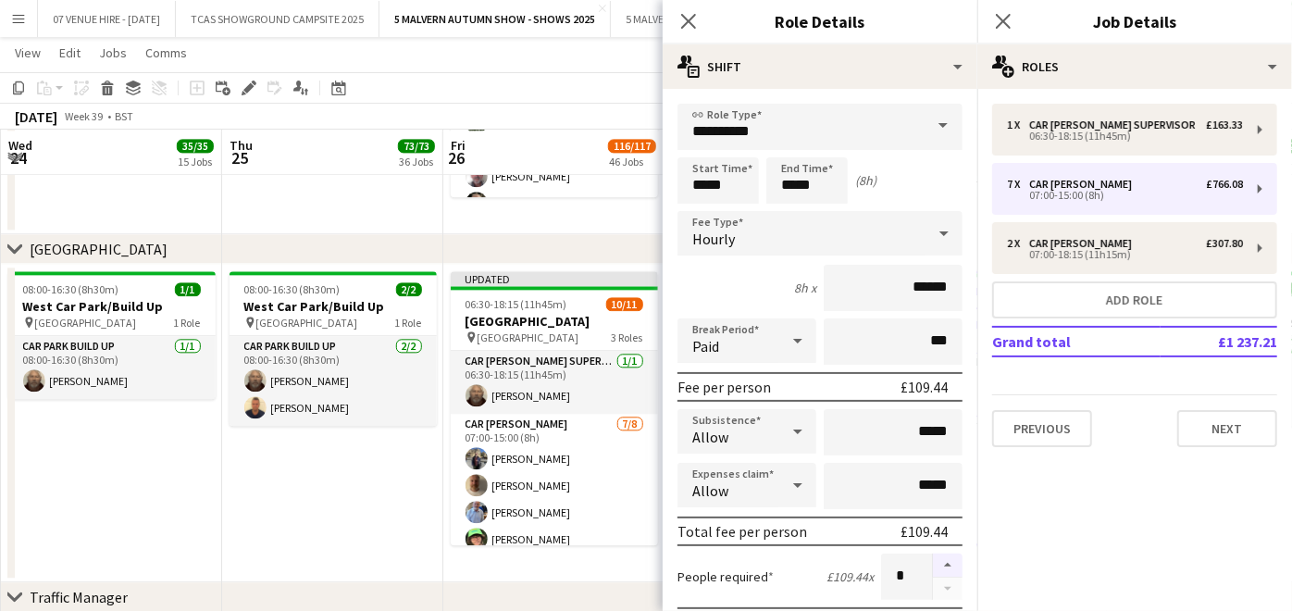
click at [933, 557] on button "button" at bounding box center [948, 565] width 30 height 24
type input "*"
click at [380, 510] on app-date-cell "08:00-16:30 (8h30m) 2/2 [GEOGRAPHIC_DATA]/Build Up pin [GEOGRAPHIC_DATA] 1 Role…" at bounding box center [332, 423] width 221 height 318
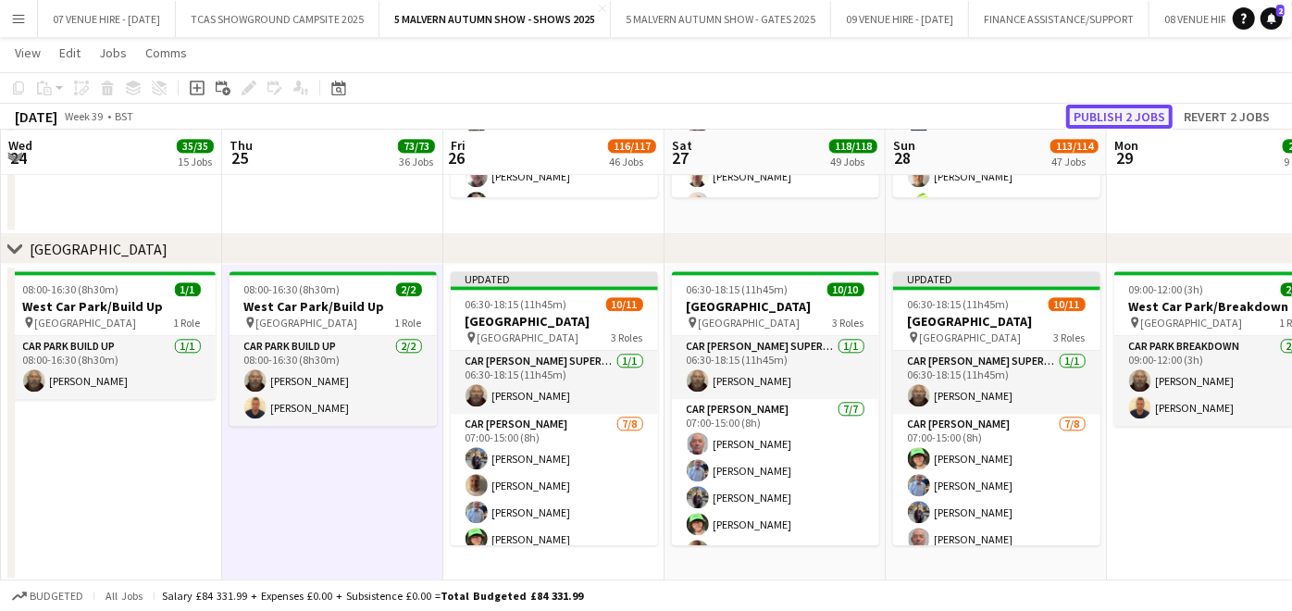
click at [1126, 119] on button "Publish 2 jobs" at bounding box center [1119, 117] width 106 height 24
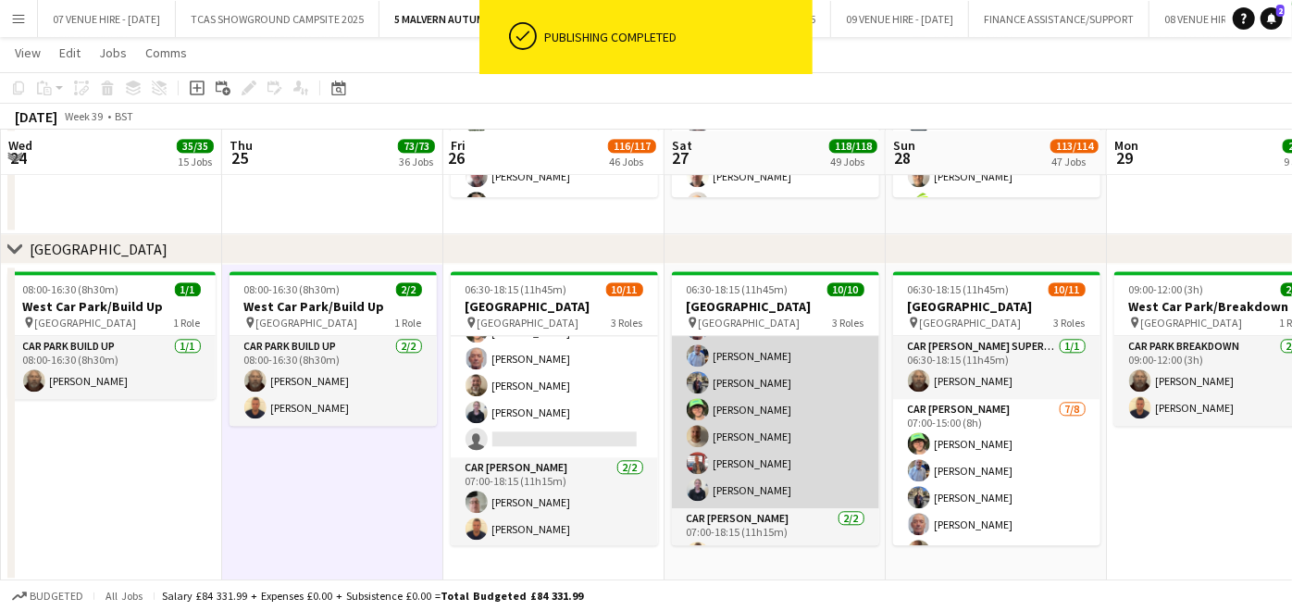
scroll to position [167, 0]
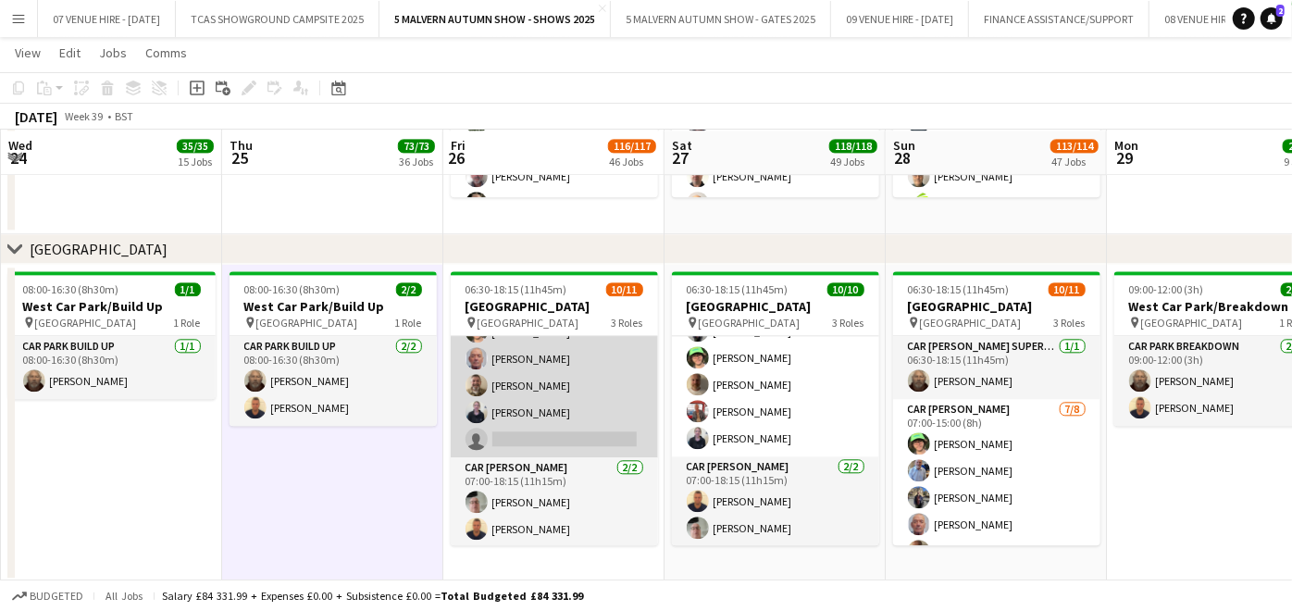
click at [565, 428] on app-card-role "Car [PERSON_NAME] [DATE] 07:00-15:00 (8h) [PERSON_NAME] [PERSON_NAME] [PERSON_N…" at bounding box center [554, 331] width 207 height 251
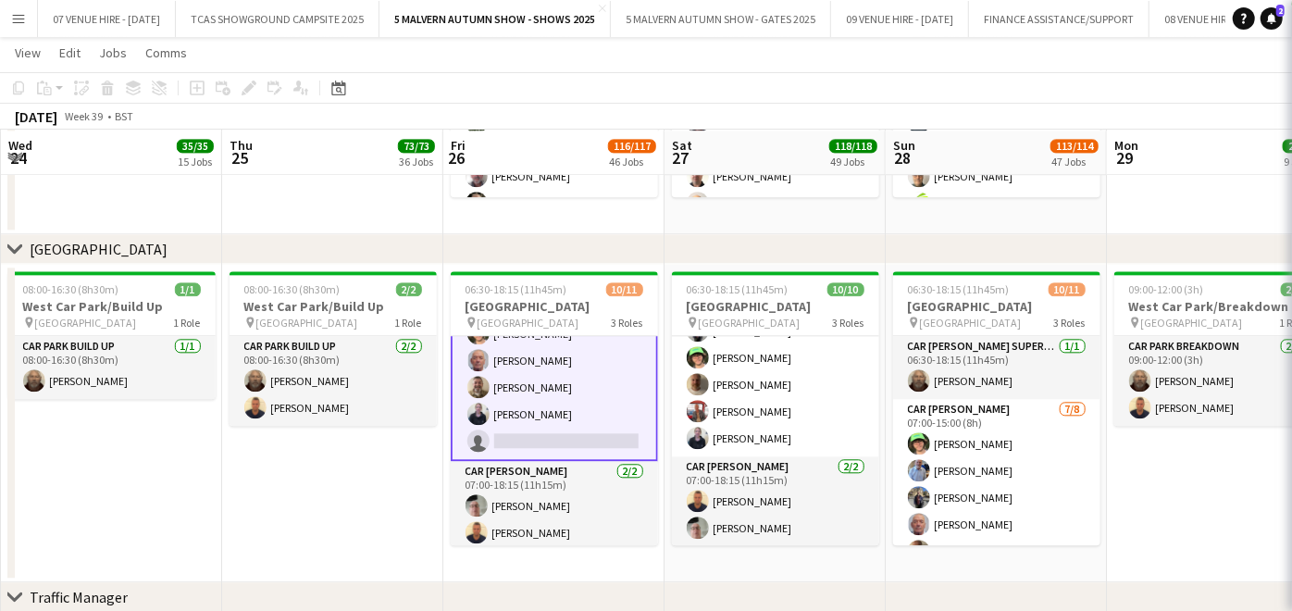
scroll to position [194, 0]
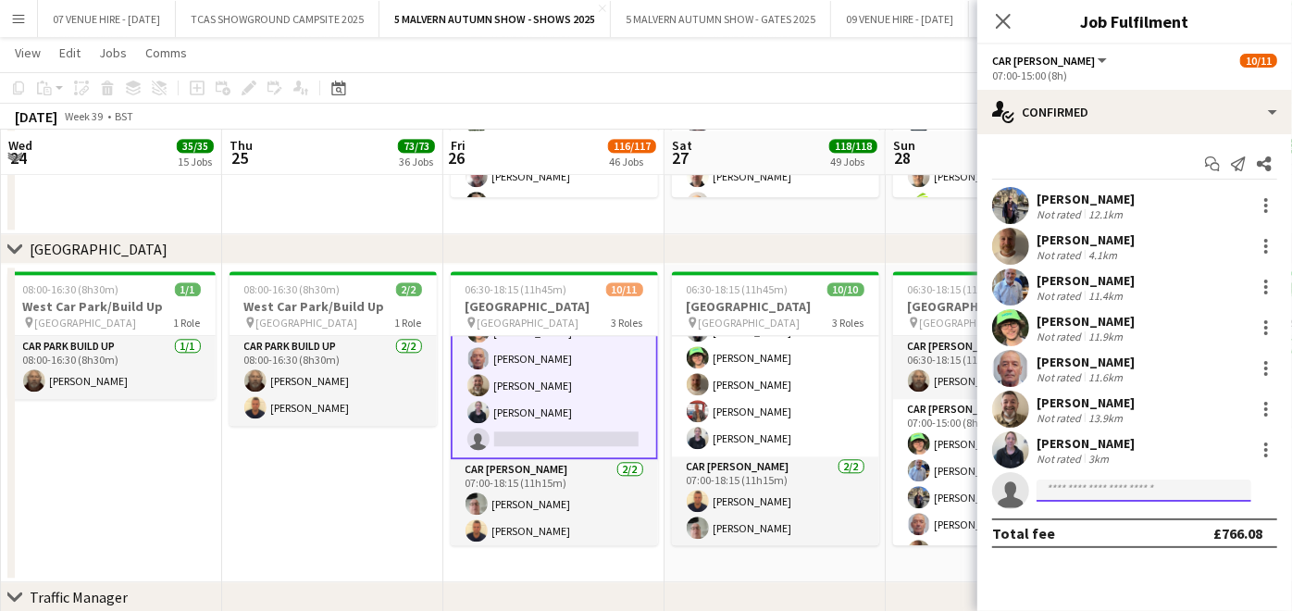
click at [1104, 490] on input at bounding box center [1143, 490] width 215 height 22
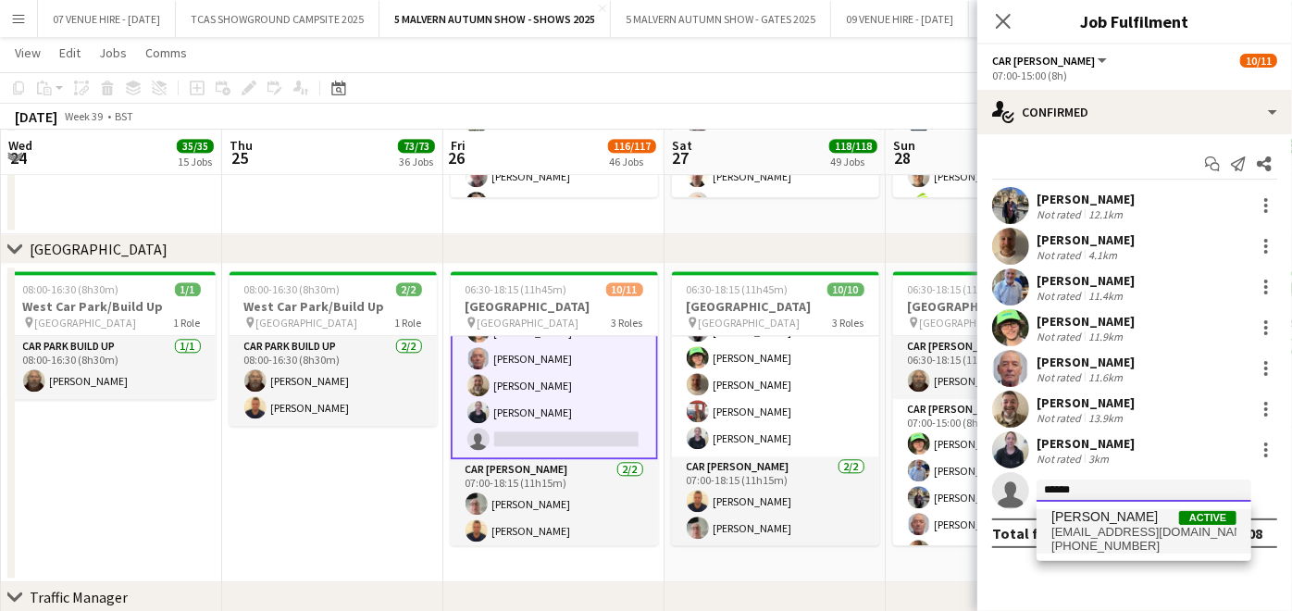
type input "******"
click at [1089, 540] on span "[PHONE_NUMBER]" at bounding box center [1143, 545] width 185 height 15
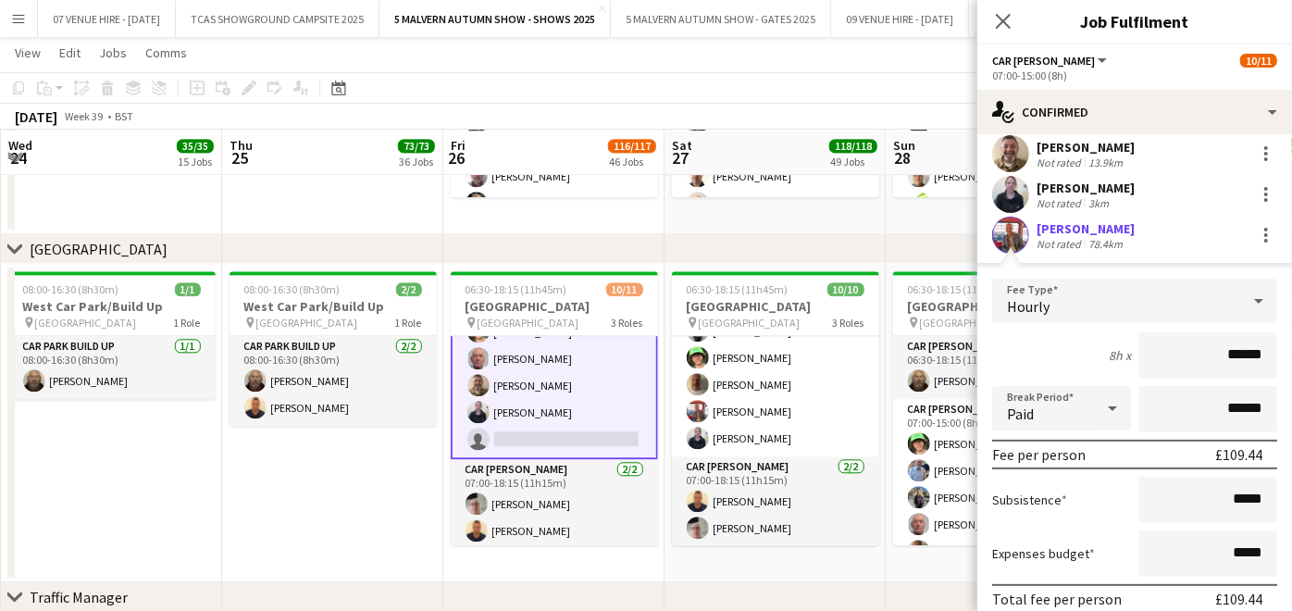
scroll to position [323, 0]
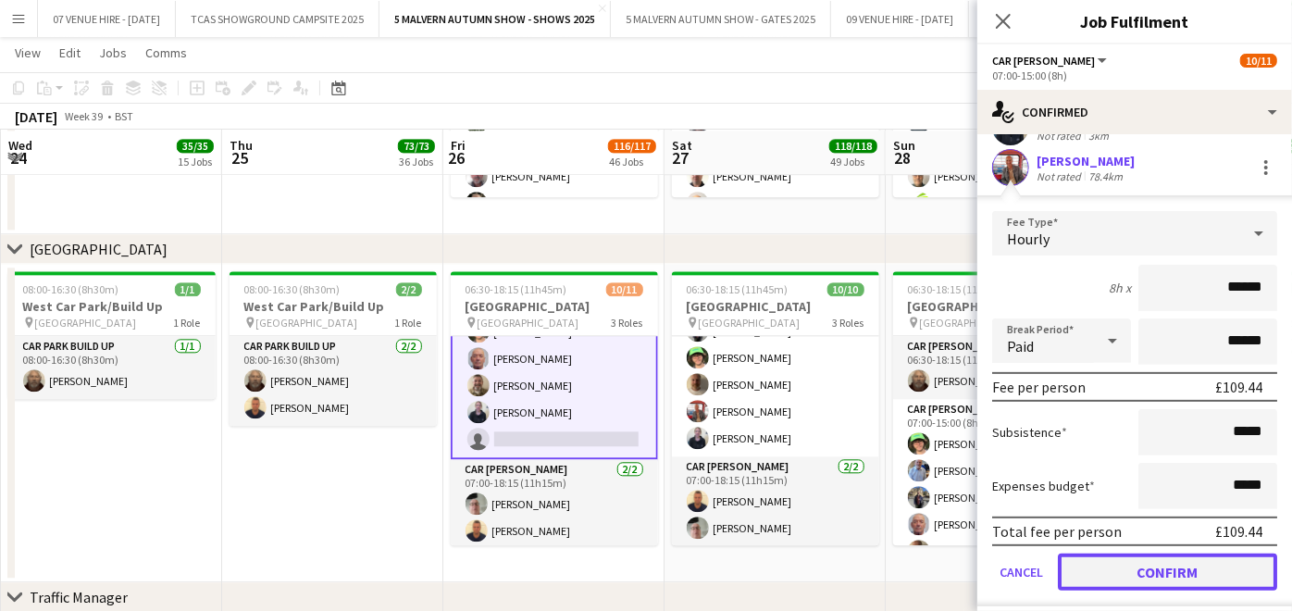
click at [1118, 574] on button "Confirm" at bounding box center [1166, 571] width 219 height 37
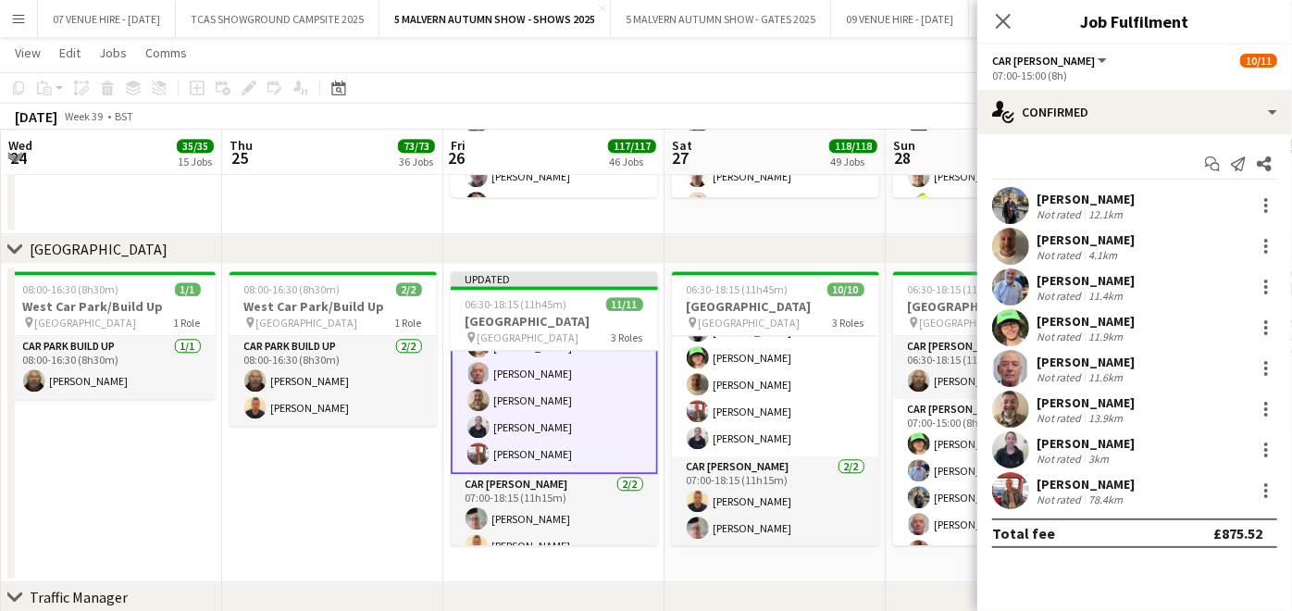
scroll to position [0, 0]
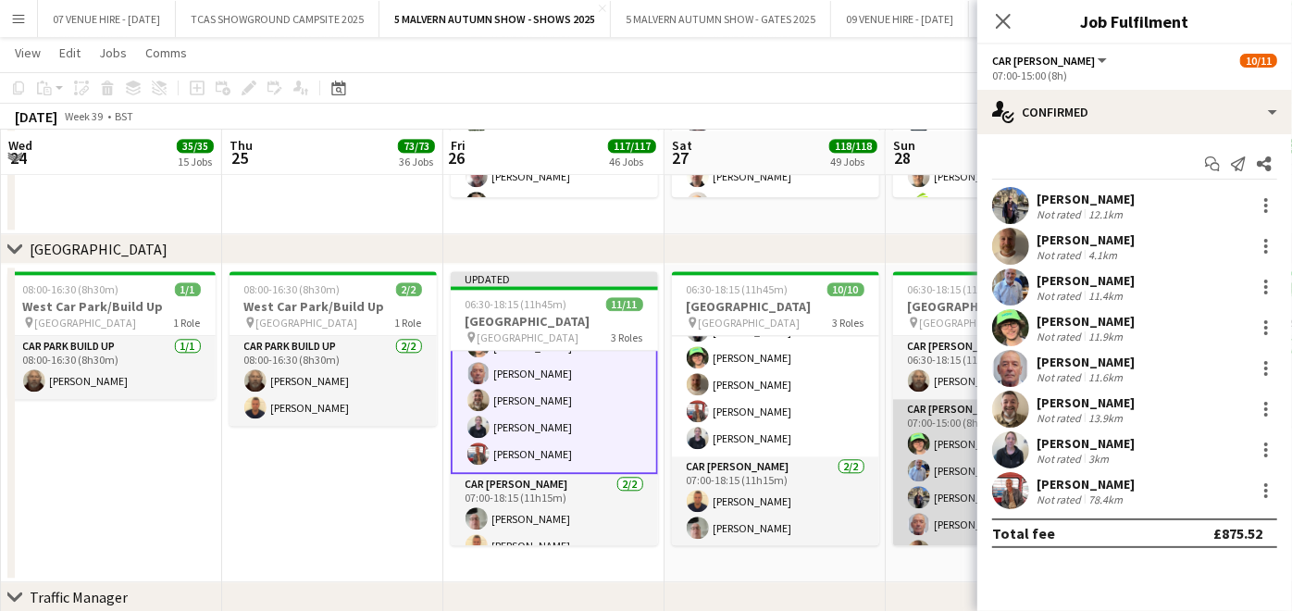
click at [938, 445] on app-card-role "Car [PERSON_NAME] [DATE] 07:00-15:00 (8h) [PERSON_NAME] [PERSON_NAME] [PERSON_N…" at bounding box center [996, 524] width 207 height 251
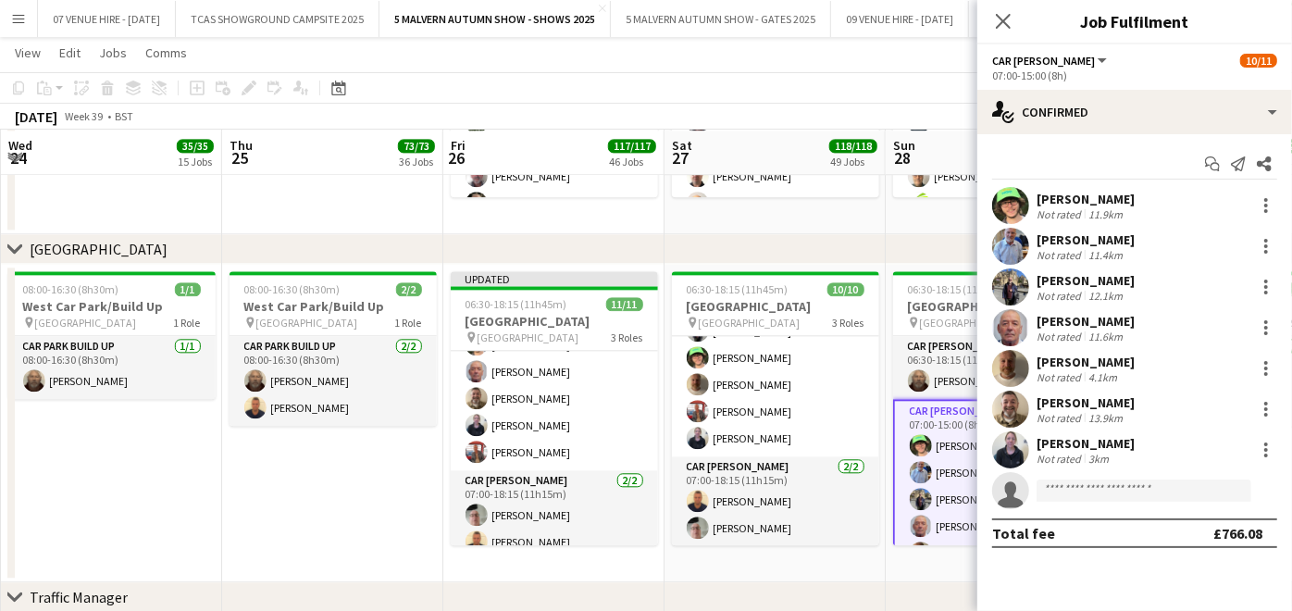
scroll to position [192, 0]
click at [1110, 487] on input at bounding box center [1143, 490] width 215 height 22
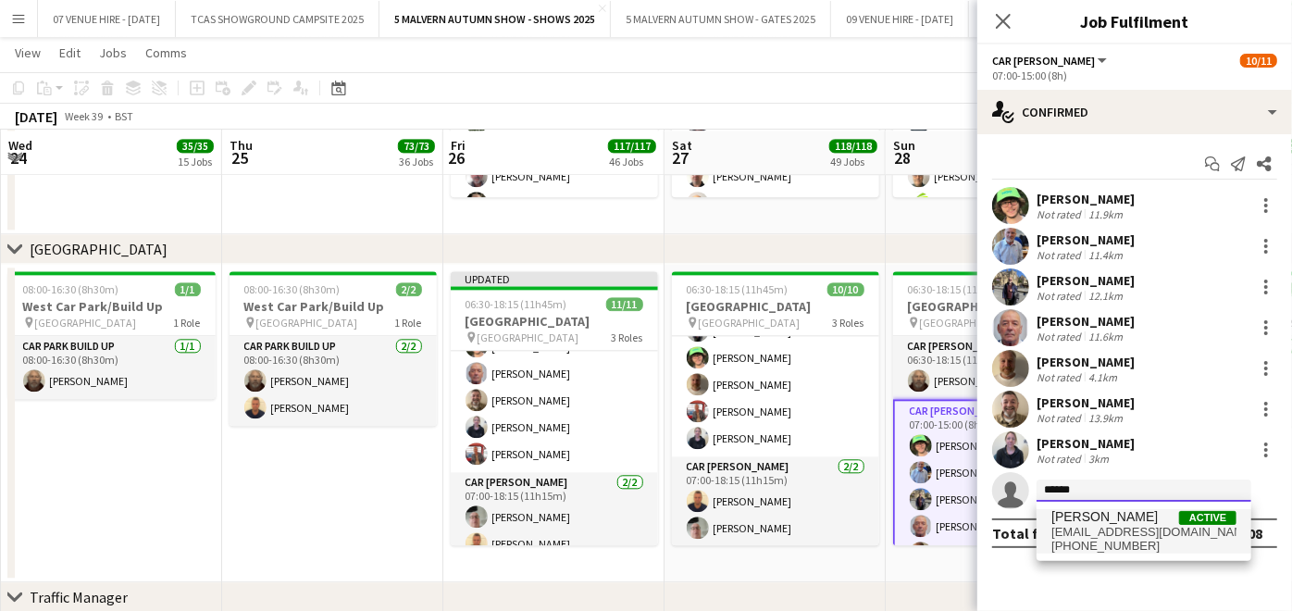
type input "******"
click at [1105, 537] on span "[EMAIL_ADDRESS][DOMAIN_NAME]" at bounding box center [1143, 532] width 185 height 15
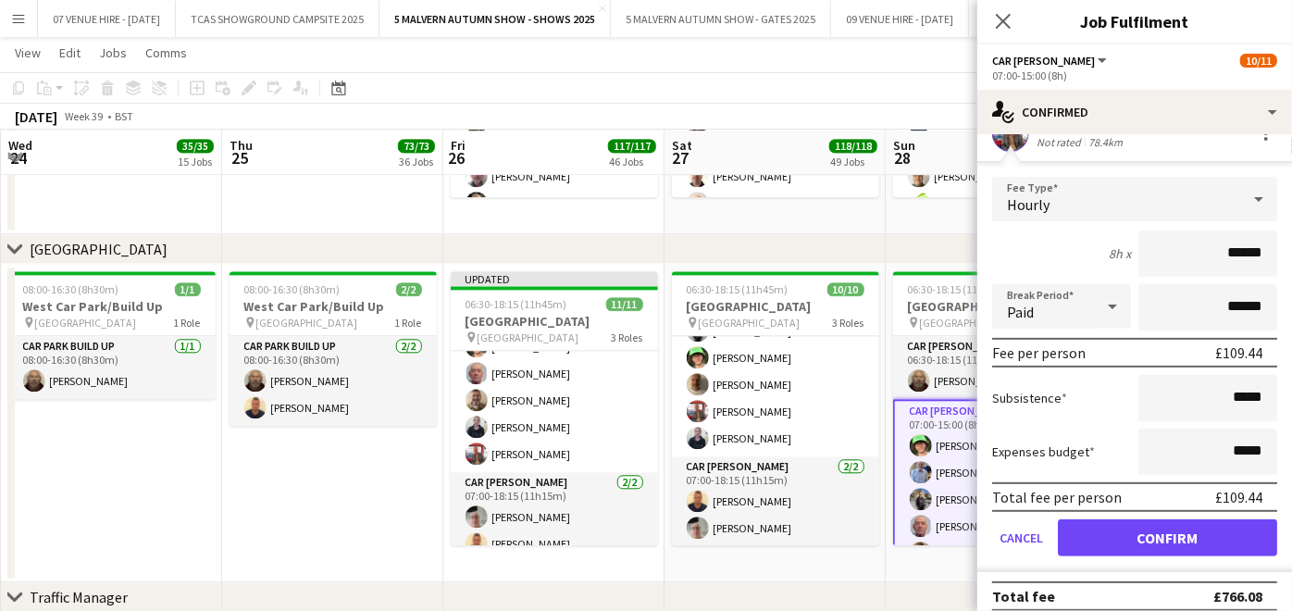
scroll to position [367, 0]
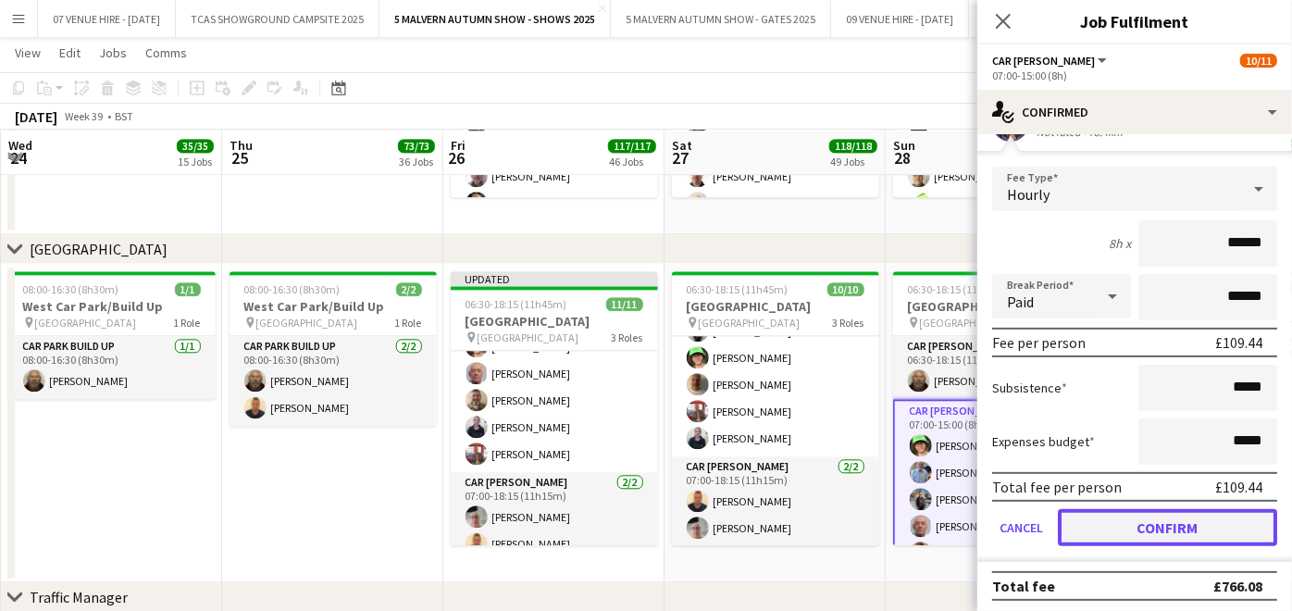
click at [1180, 518] on button "Confirm" at bounding box center [1166, 527] width 219 height 37
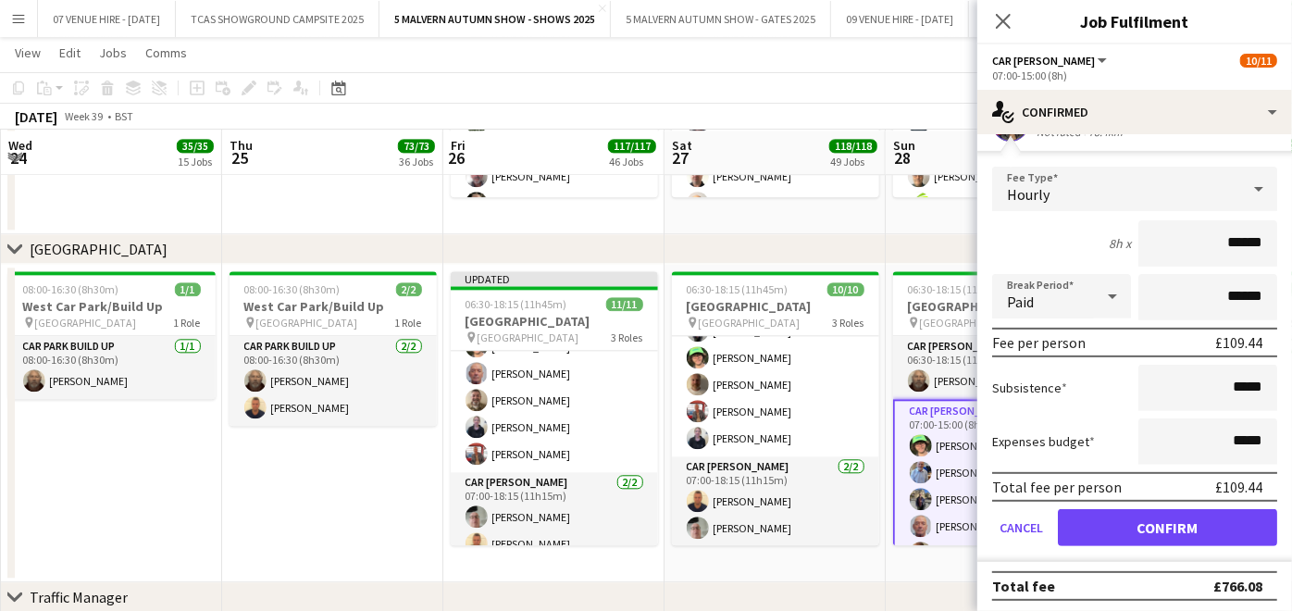
scroll to position [0, 0]
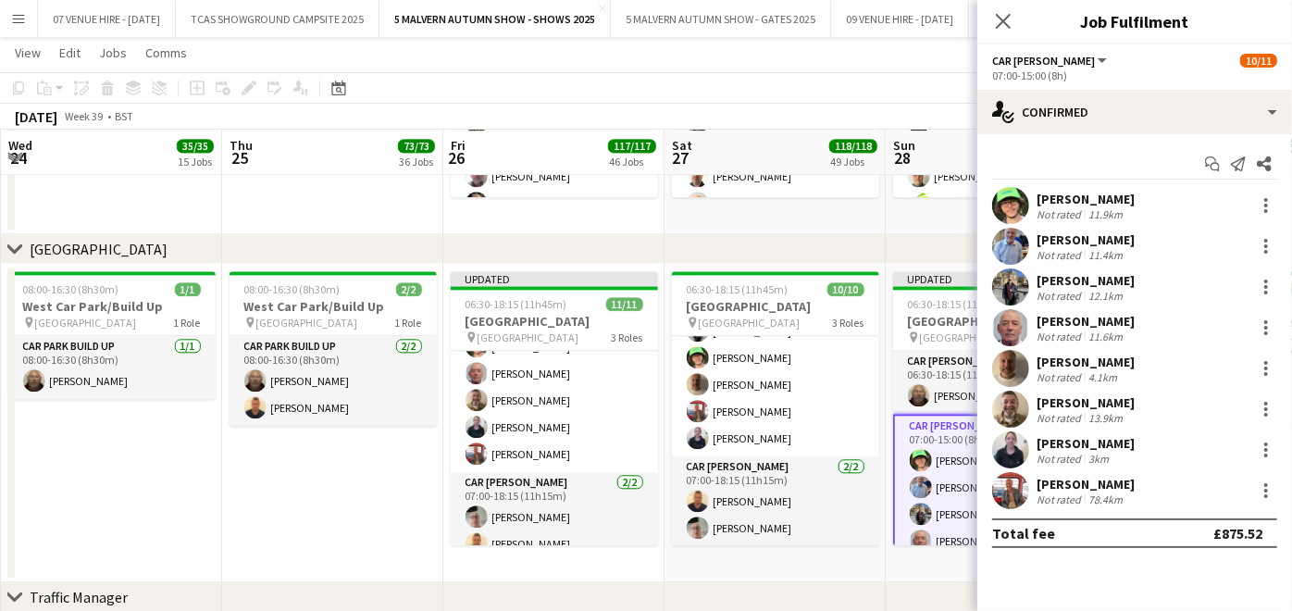
click at [393, 436] on app-date-cell "08:00-16:30 (8h30m) 2/2 [GEOGRAPHIC_DATA]/Build Up pin [GEOGRAPHIC_DATA] 1 Role…" at bounding box center [332, 423] width 221 height 318
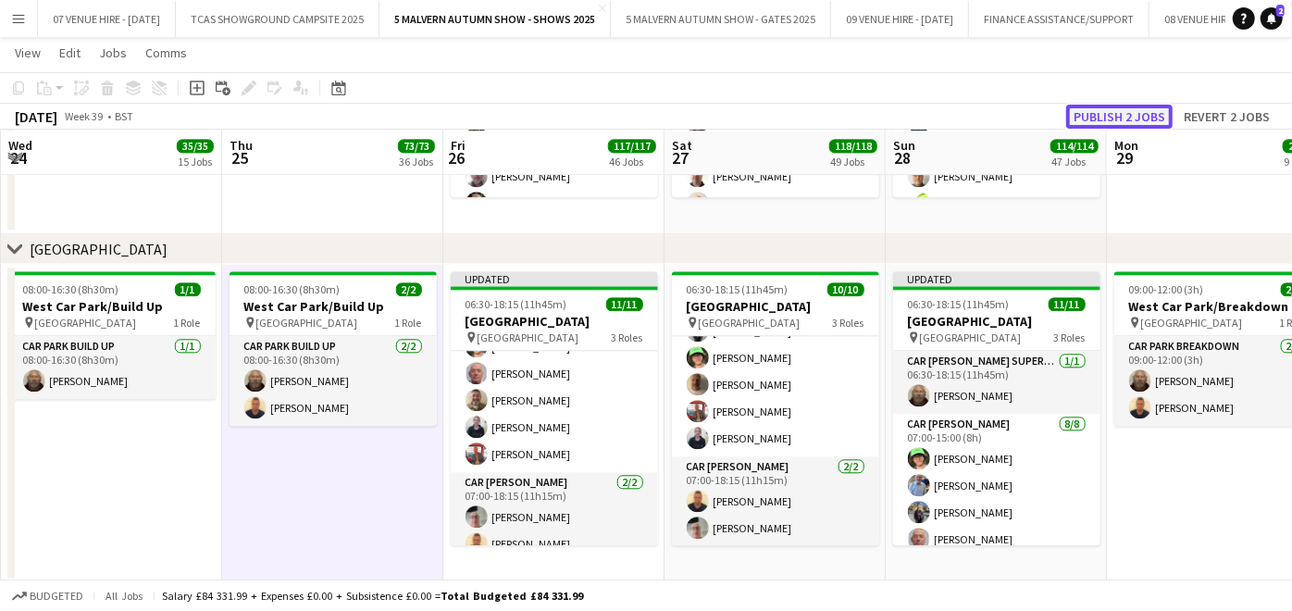
click at [1146, 117] on button "Publish 2 jobs" at bounding box center [1119, 117] width 106 height 24
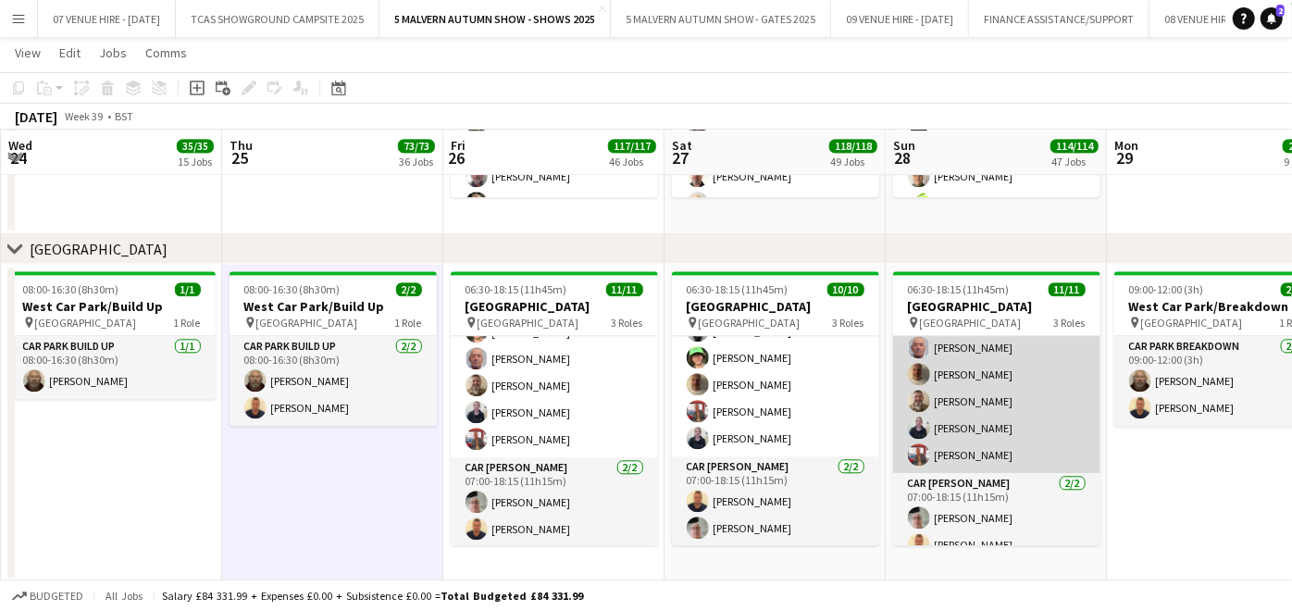
scroll to position [192, 0]
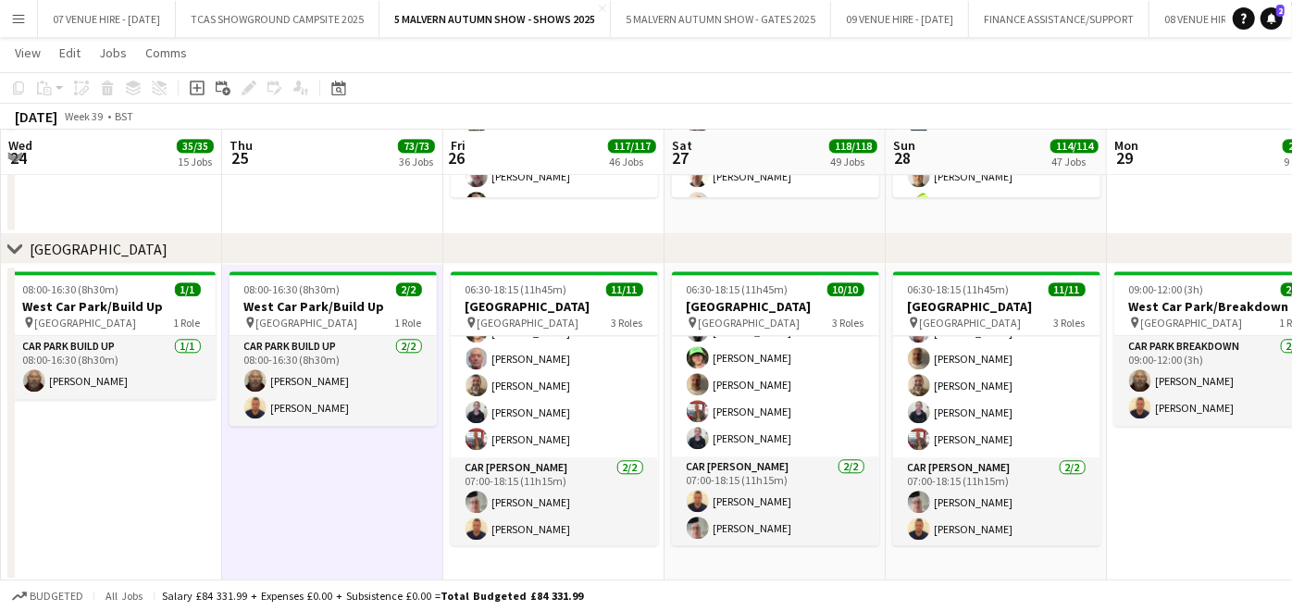
click at [405, 496] on app-date-cell "08:00-16:30 (8h30m) 2/2 [GEOGRAPHIC_DATA]/Build Up pin [GEOGRAPHIC_DATA] 1 Role…" at bounding box center [332, 423] width 221 height 318
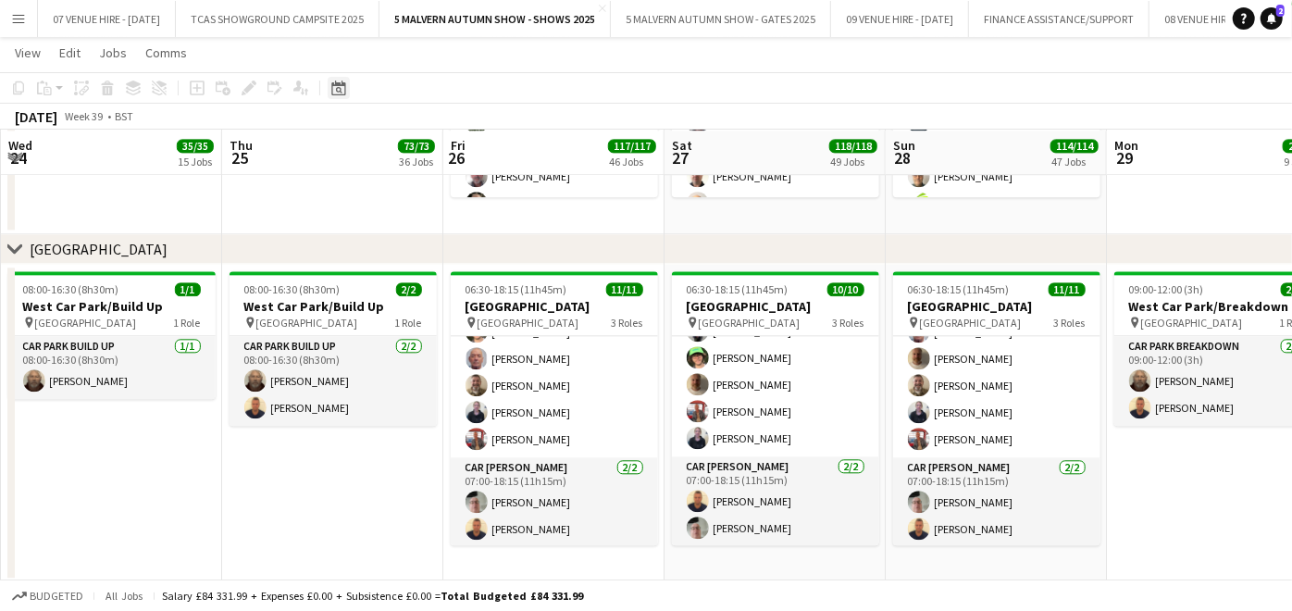
click at [340, 89] on icon "Date picker" at bounding box center [338, 87] width 15 height 15
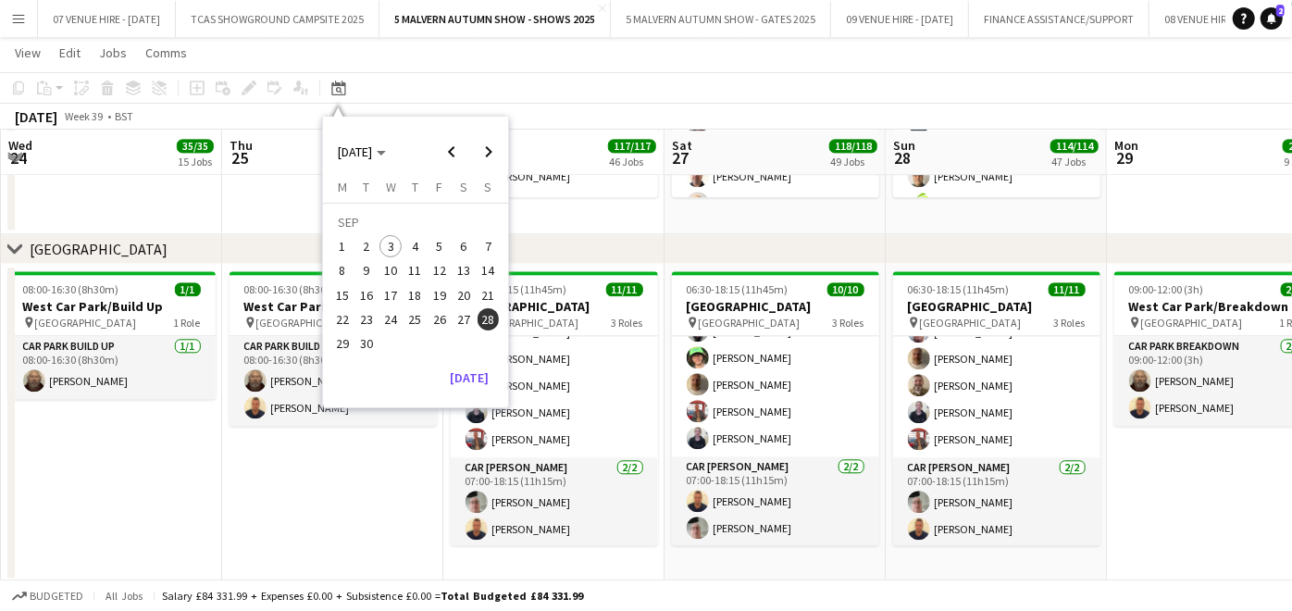
click at [412, 293] on span "18" at bounding box center [415, 295] width 22 height 22
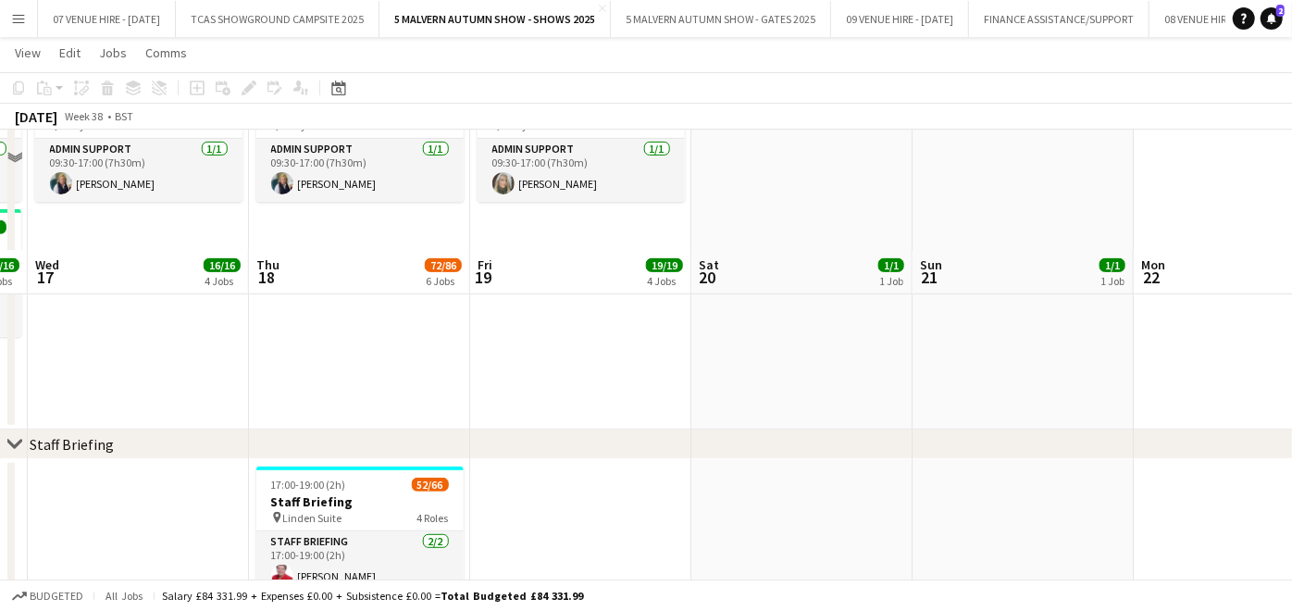
scroll to position [822, 0]
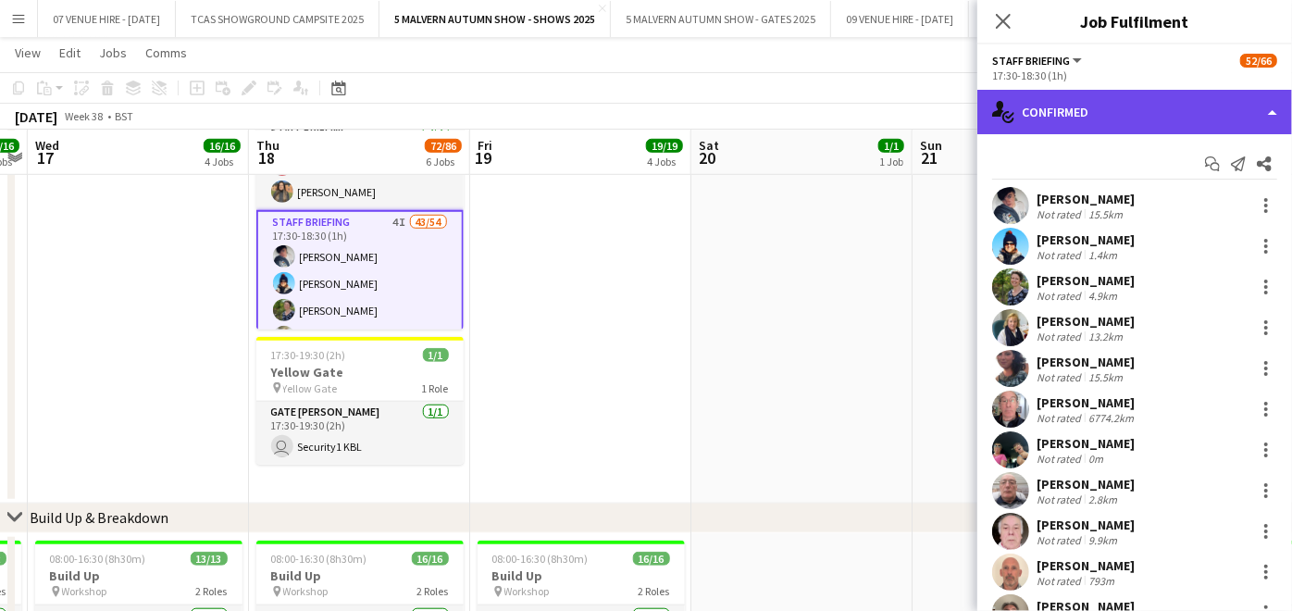
click at [1139, 117] on div "single-neutral-actions-check-2 Confirmed" at bounding box center [1134, 112] width 315 height 44
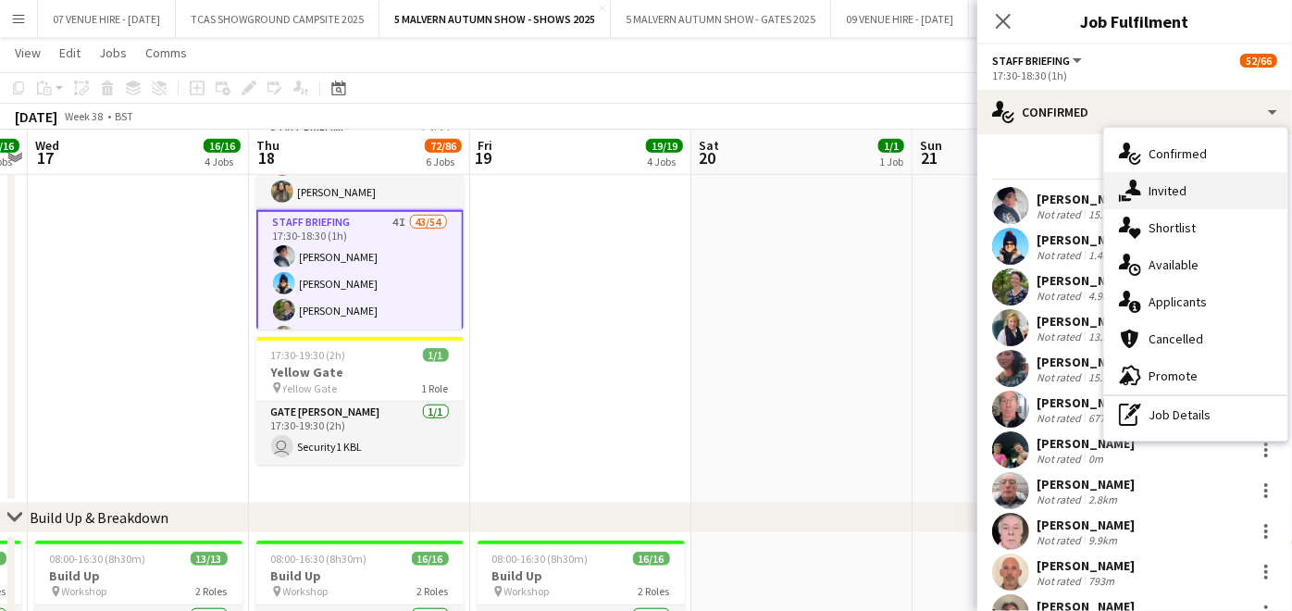
click at [1155, 180] on div "single-neutral-actions-share-1 Invited" at bounding box center [1195, 190] width 183 height 37
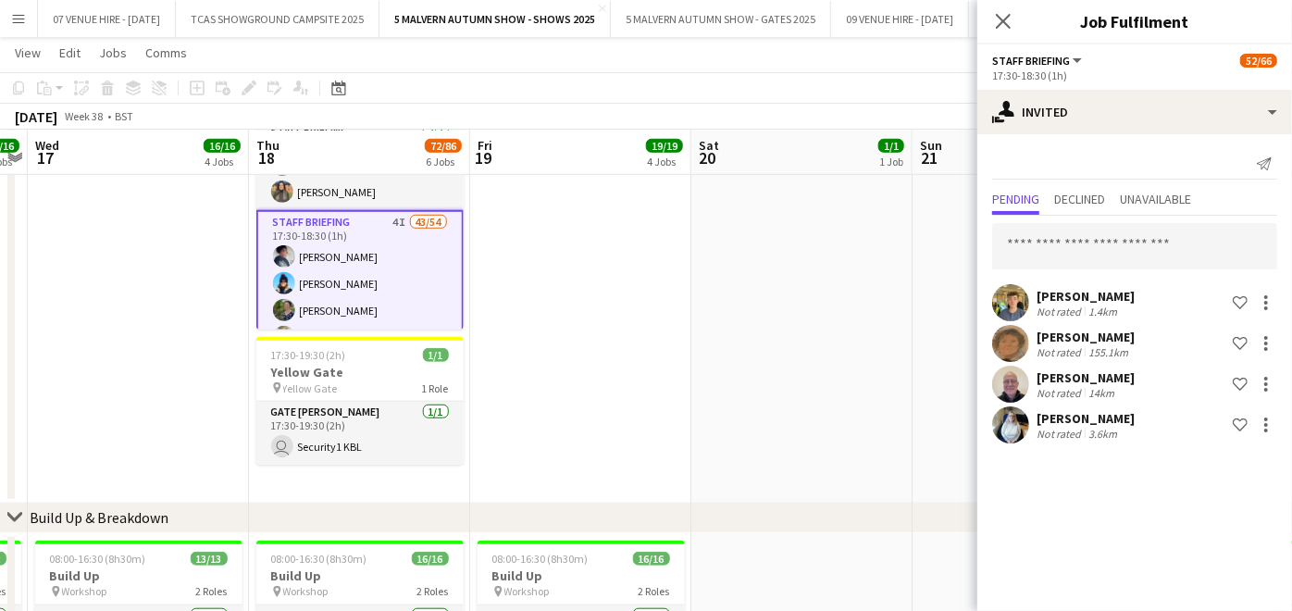
click at [768, 307] on app-date-cell at bounding box center [801, 275] width 221 height 455
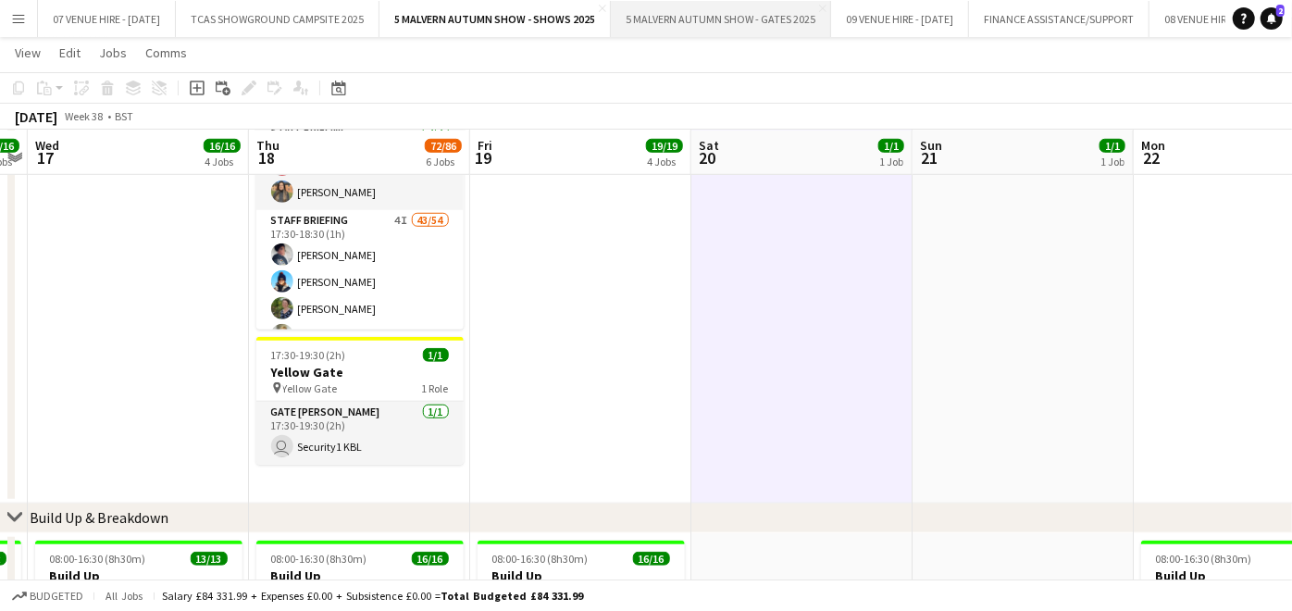
click at [674, 24] on button "5 MALVERN AUTUMN SHOW - GATES 2025 Close" at bounding box center [721, 19] width 220 height 36
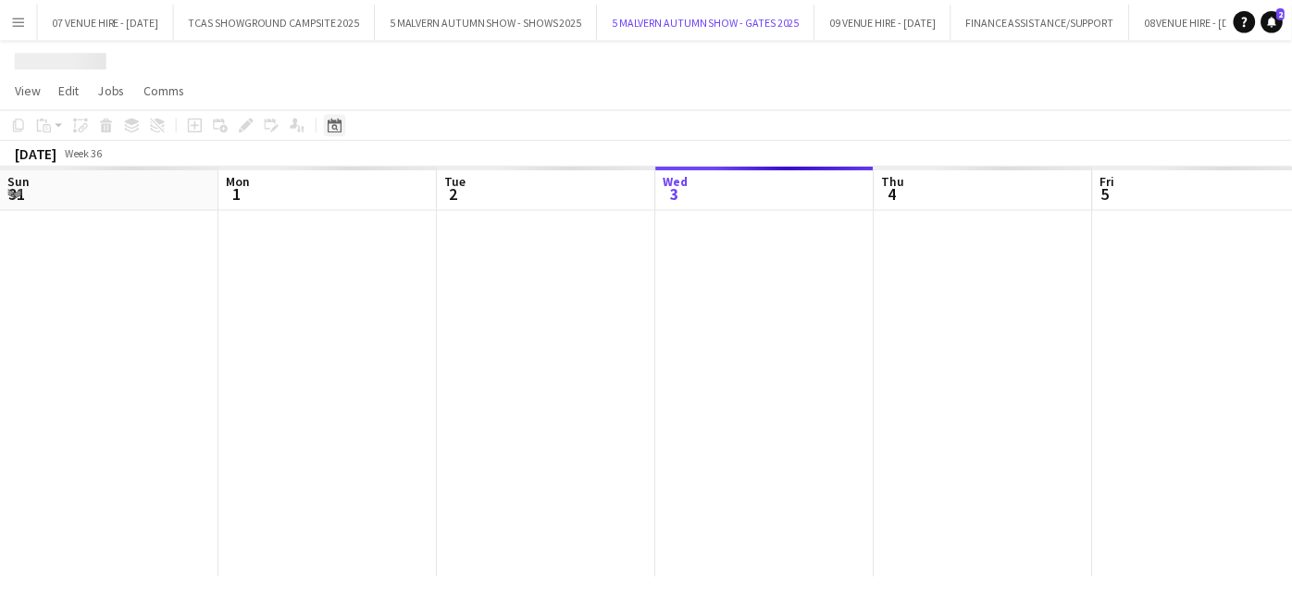
scroll to position [0, 441]
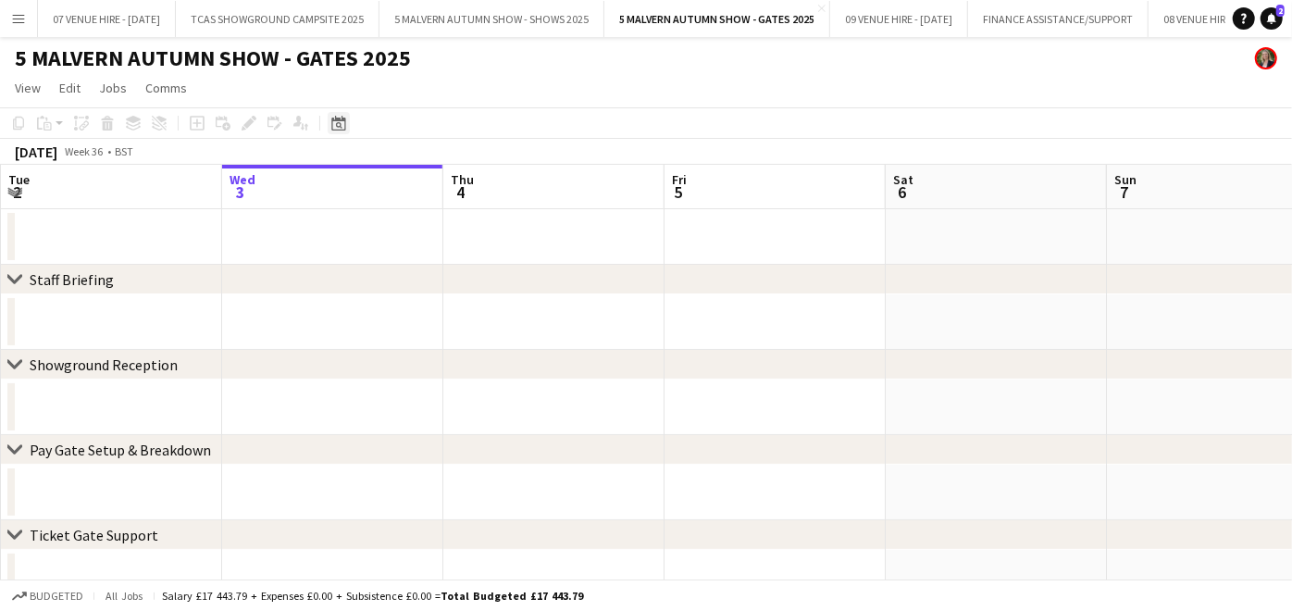
click at [335, 121] on icon "Date picker" at bounding box center [338, 123] width 15 height 15
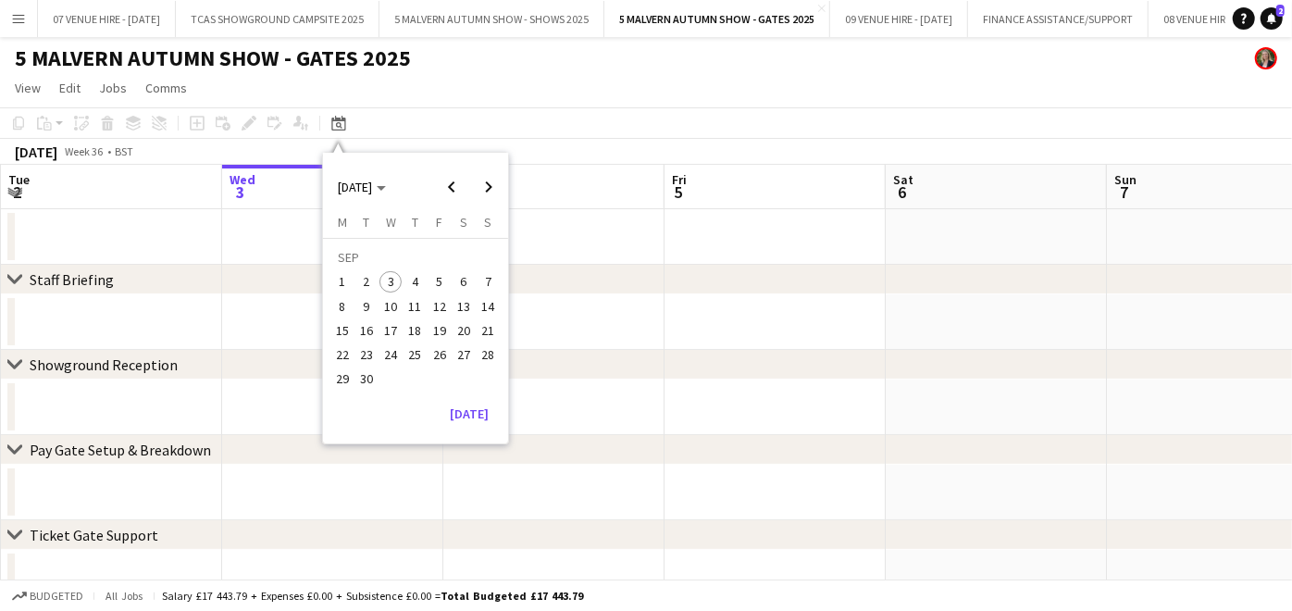
click at [416, 333] on span "18" at bounding box center [415, 330] width 22 height 22
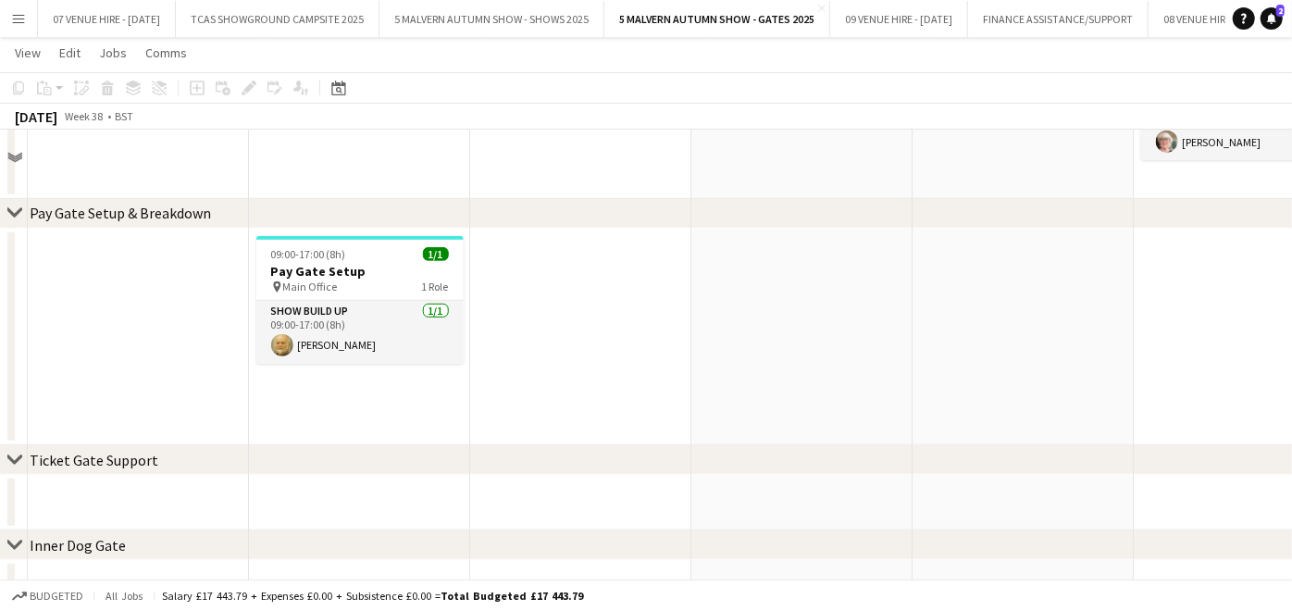
scroll to position [616, 0]
